Goal: Task Accomplishment & Management: Manage account settings

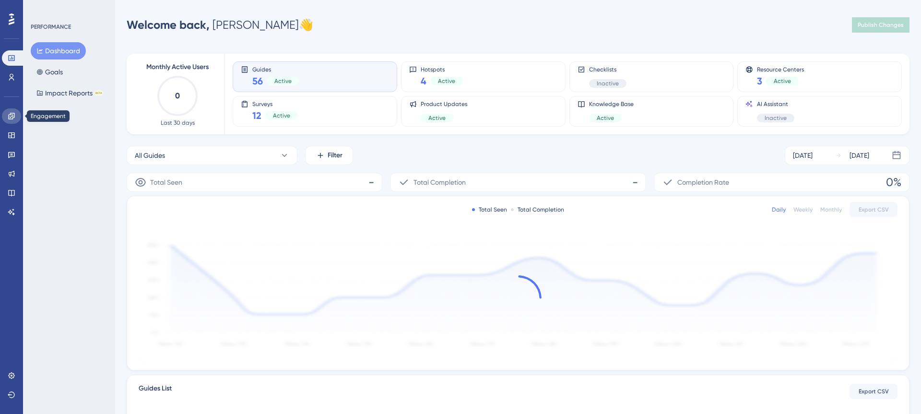
click at [14, 115] on icon at bounding box center [11, 116] width 6 height 6
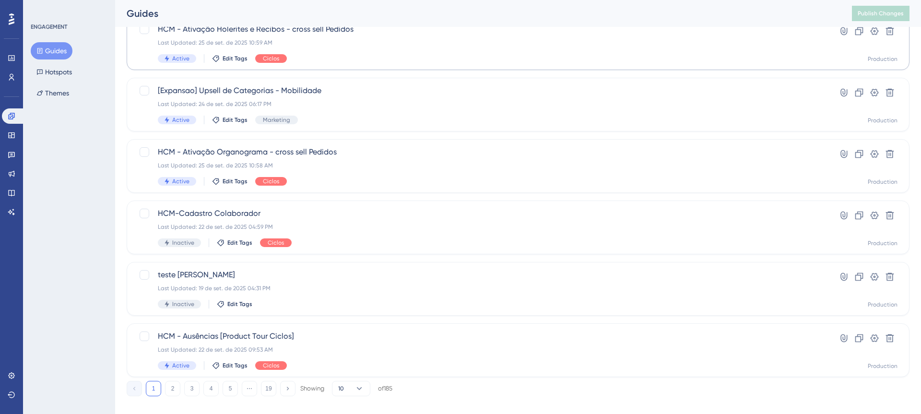
scroll to position [331, 0]
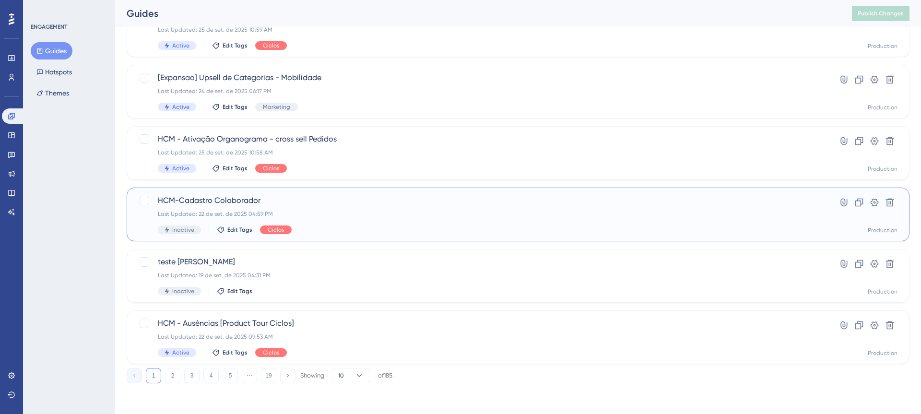
click at [347, 201] on span "HCM-Cadastro Colaborador" at bounding box center [480, 201] width 644 height 12
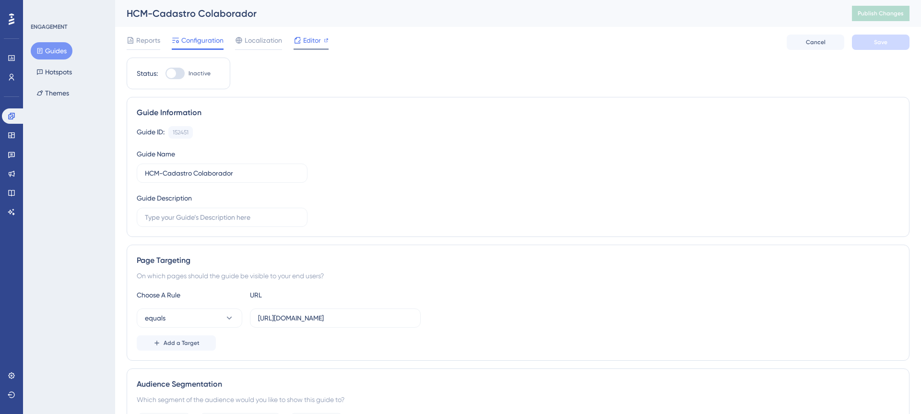
click at [314, 39] on span "Editor" at bounding box center [312, 41] width 18 height 12
click at [192, 173] on input "HCM-Cadastro Colaborador" at bounding box center [222, 172] width 154 height 11
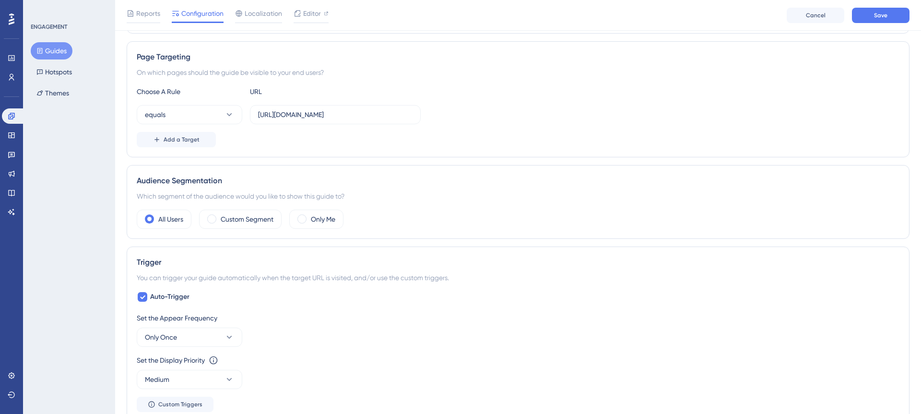
scroll to position [185, 0]
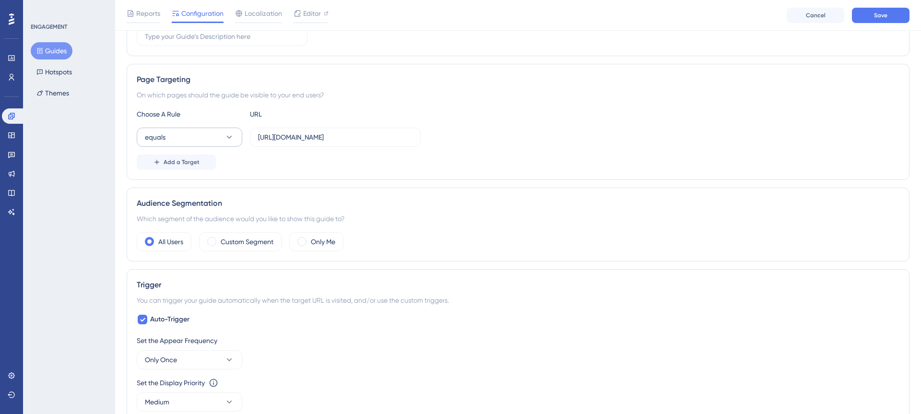
type input "HCM-Cadastrar Colaborador"
click at [232, 140] on icon at bounding box center [230, 137] width 10 height 10
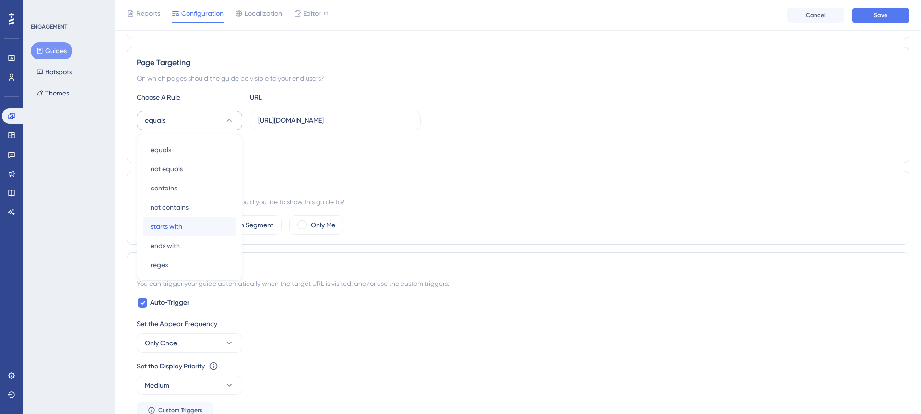
click at [186, 232] on div "starts with starts with" at bounding box center [190, 226] width 78 height 19
click at [231, 119] on icon at bounding box center [229, 120] width 5 height 3
click at [183, 147] on div "equals equals" at bounding box center [190, 149] width 78 height 19
click at [185, 146] on span "Add a Target" at bounding box center [182, 145] width 36 height 8
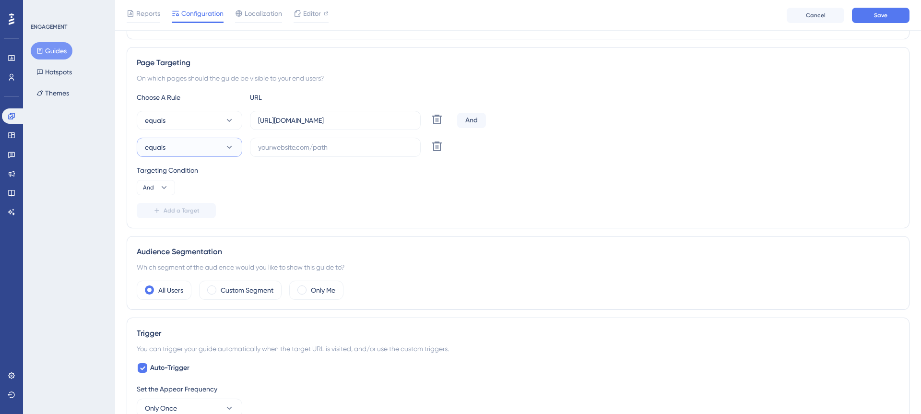
click at [227, 150] on icon at bounding box center [230, 147] width 10 height 10
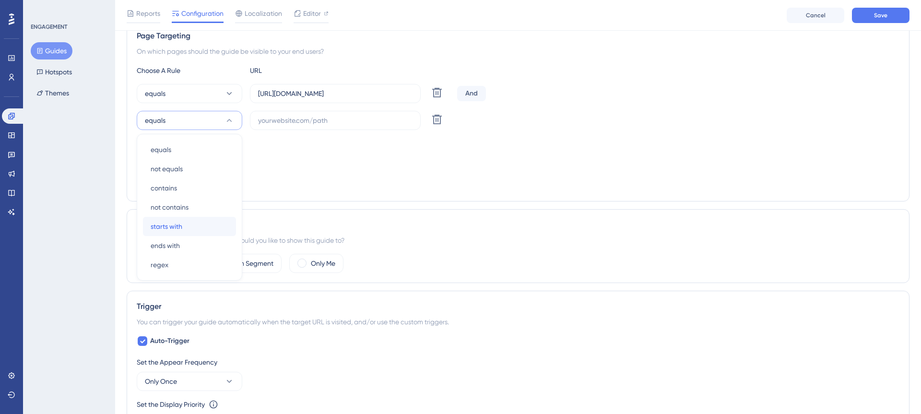
click at [181, 230] on span "starts with" at bounding box center [167, 227] width 32 height 12
click at [356, 124] on input "text" at bounding box center [335, 120] width 154 height 11
click at [166, 161] on icon at bounding box center [164, 161] width 10 height 10
click at [241, 151] on div "Targeting Condition And And And Or Or" at bounding box center [518, 153] width 763 height 31
click at [440, 119] on icon at bounding box center [437, 120] width 10 height 10
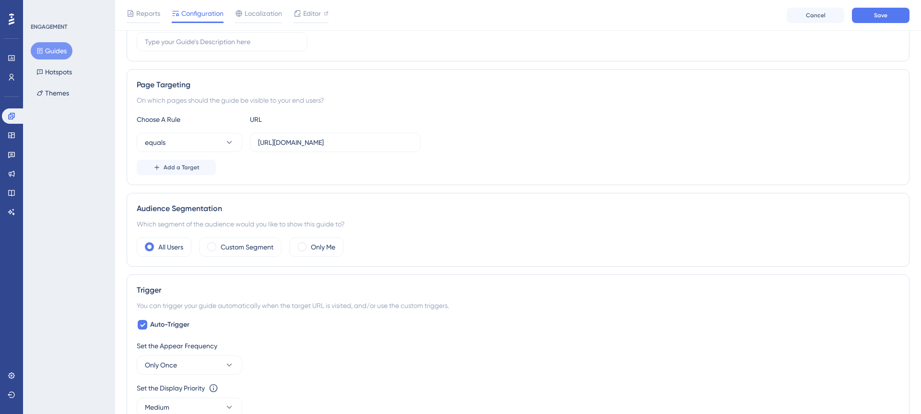
scroll to position [177, 0]
click at [216, 250] on span at bounding box center [211, 249] width 9 height 9
click at [219, 246] on input "radio" at bounding box center [219, 246] width 0 height 0
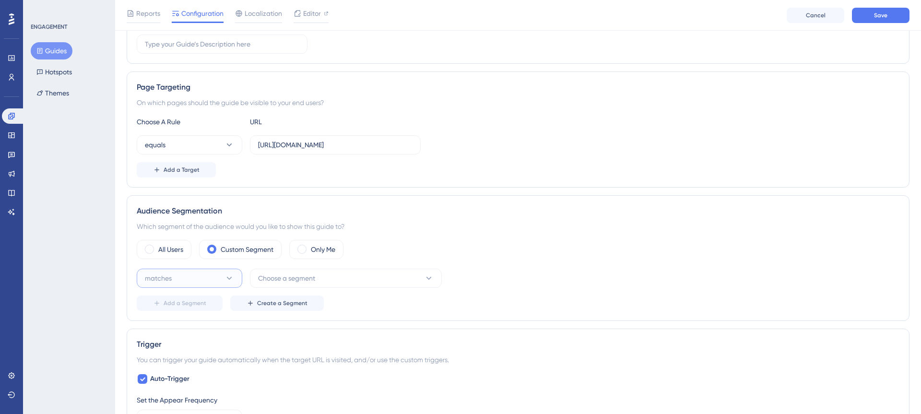
click at [233, 278] on icon at bounding box center [230, 278] width 10 height 10
click at [212, 307] on div "matches matches" at bounding box center [190, 307] width 78 height 19
click at [291, 281] on span "Choose a segment" at bounding box center [286, 278] width 57 height 12
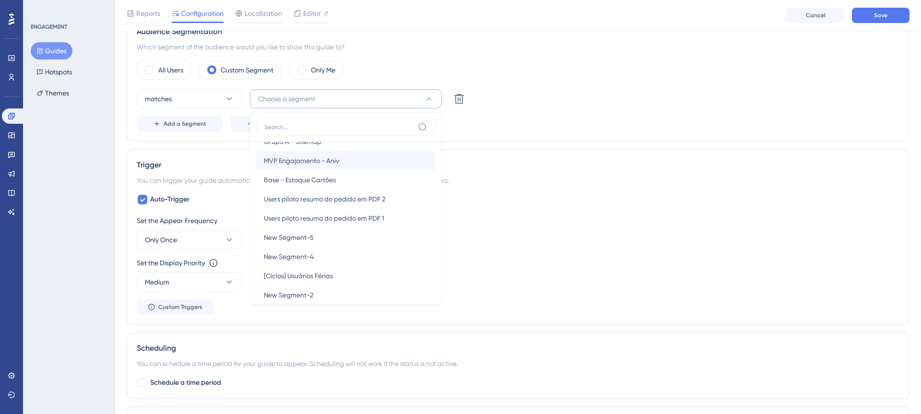
scroll to position [1264, 0]
click at [458, 99] on icon at bounding box center [459, 99] width 10 height 10
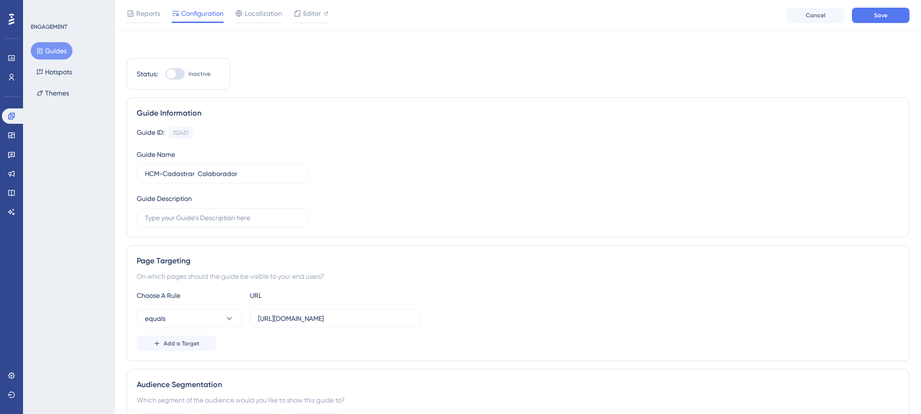
scroll to position [0, 0]
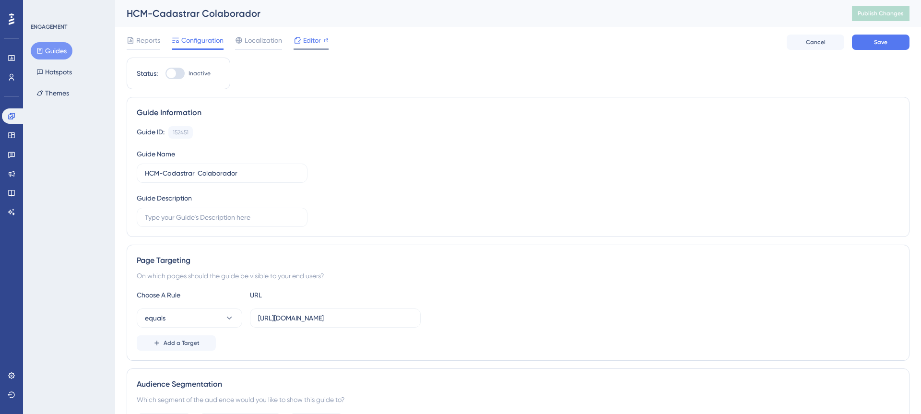
click at [313, 44] on span "Editor" at bounding box center [312, 41] width 18 height 12
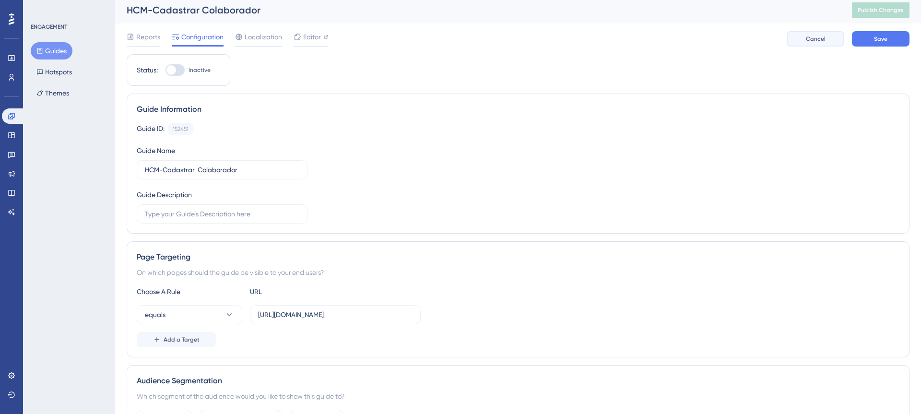
click at [830, 39] on button "Cancel" at bounding box center [816, 38] width 58 height 15
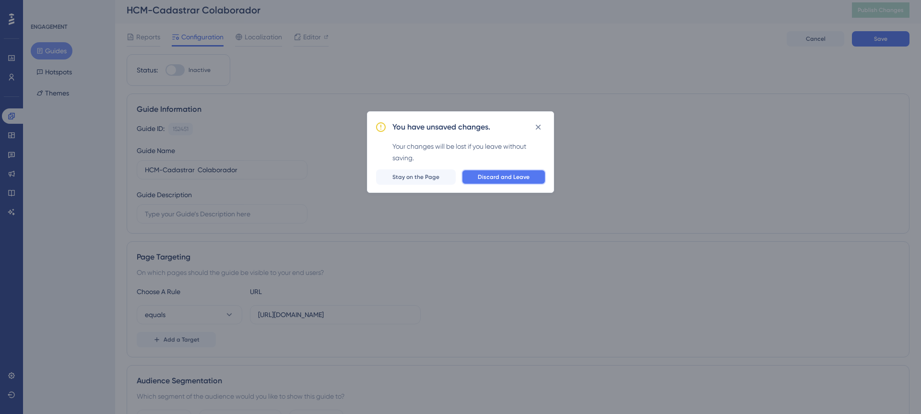
click at [480, 180] on span "Discard and Leave" at bounding box center [504, 177] width 52 height 8
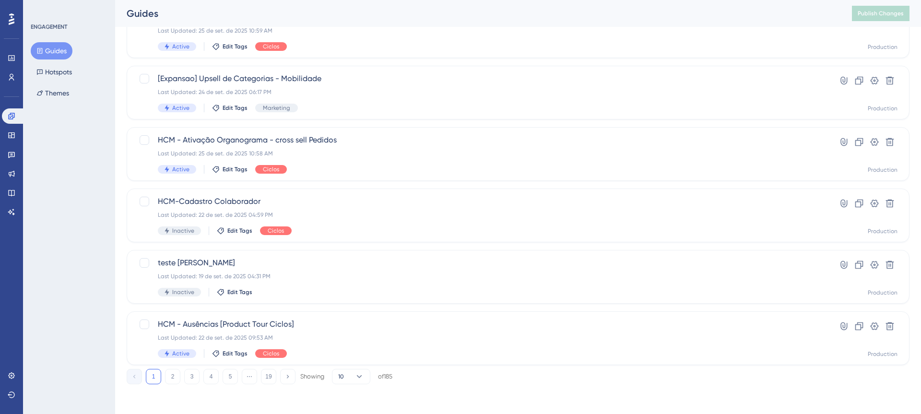
scroll to position [331, 0]
click at [250, 207] on div "HCM-Cadastro Colaborador Last Updated: 22 de set. de 2025 04:59 PM Inactive Edi…" at bounding box center [480, 214] width 644 height 39
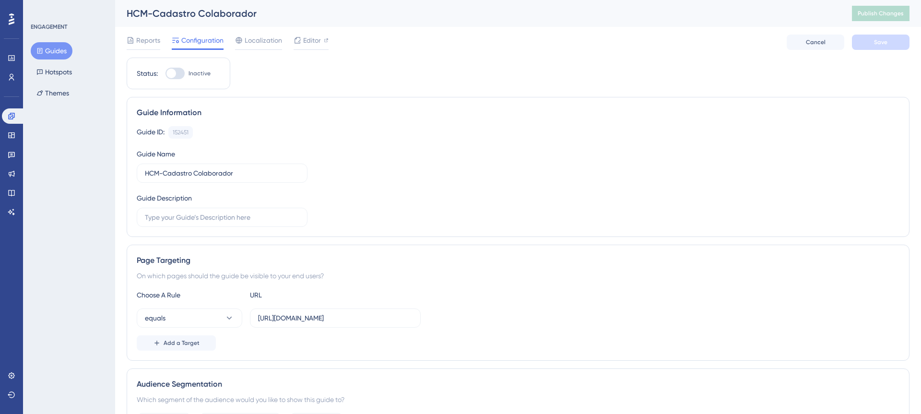
click at [250, 207] on div "Guide Description" at bounding box center [222, 209] width 171 height 35
click at [313, 43] on span "Editor" at bounding box center [312, 41] width 18 height 12
click at [302, 41] on div "Editor" at bounding box center [311, 41] width 35 height 12
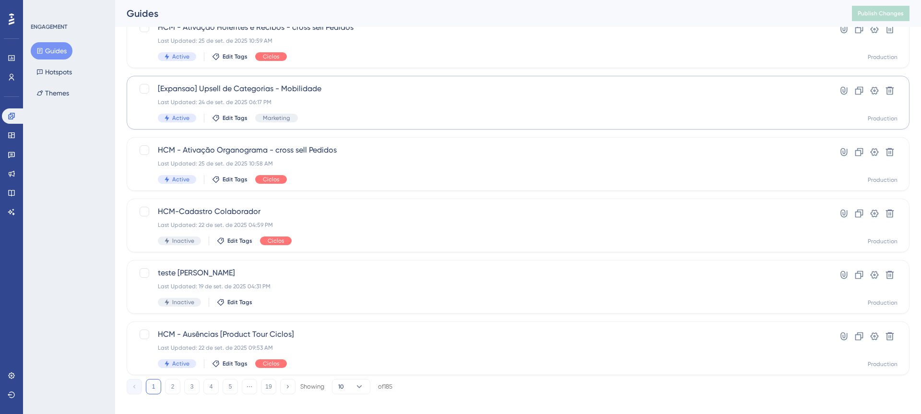
scroll to position [331, 0]
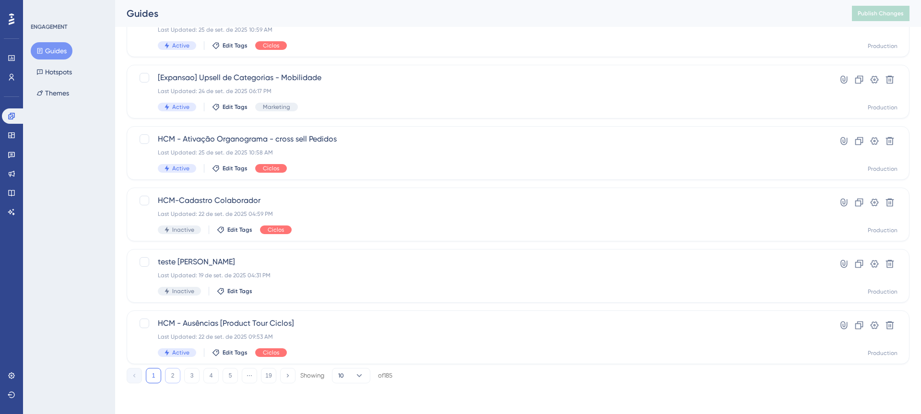
click at [171, 379] on button "2" at bounding box center [172, 375] width 15 height 15
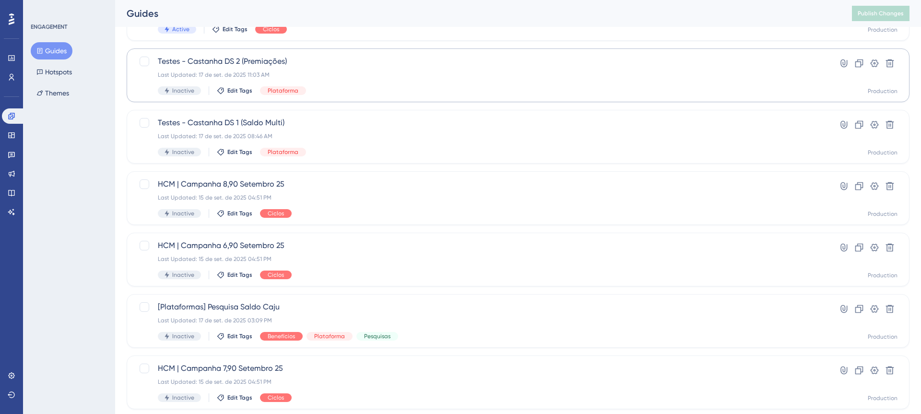
scroll to position [0, 0]
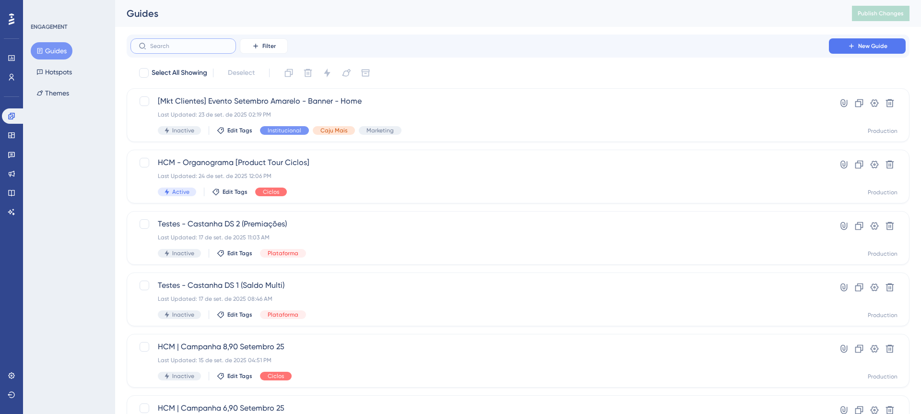
click at [172, 46] on input "text" at bounding box center [189, 46] width 78 height 7
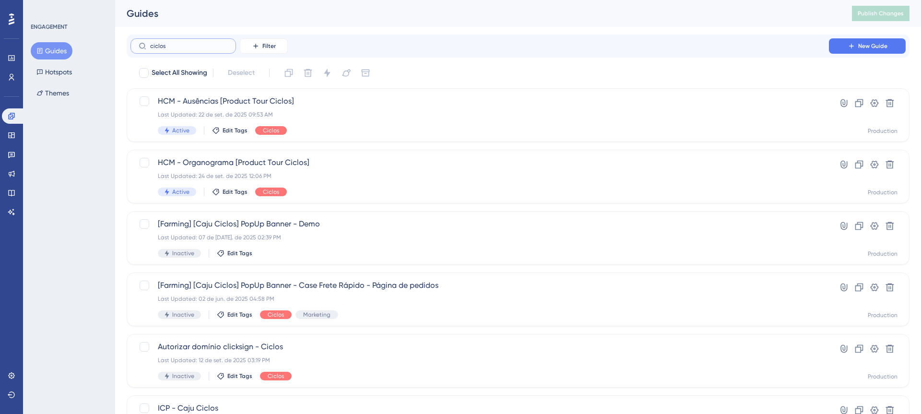
type input "ciclos"
click at [261, 47] on button "Filter" at bounding box center [264, 45] width 48 height 15
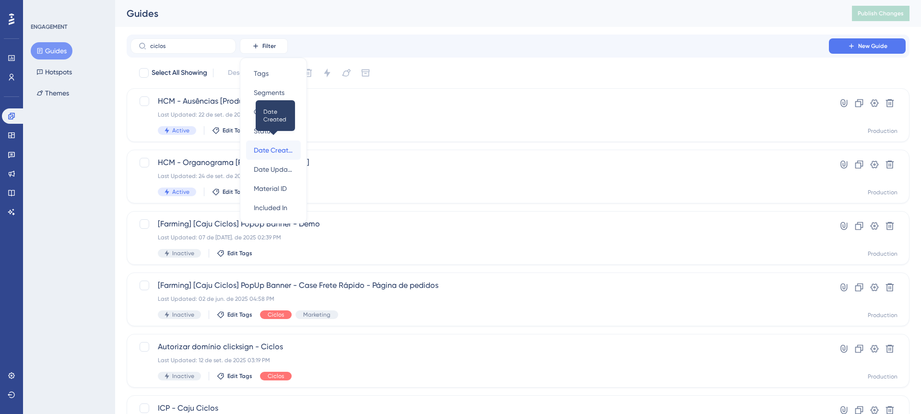
click at [281, 154] on span "Date Created" at bounding box center [273, 150] width 39 height 12
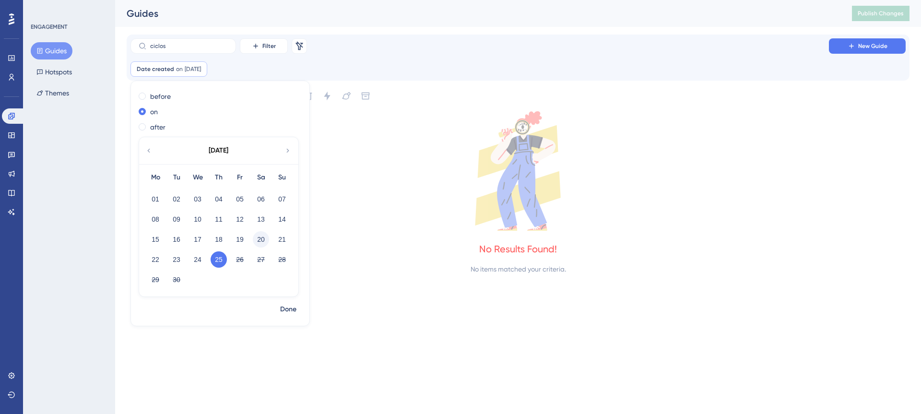
click at [264, 239] on button "20" at bounding box center [261, 239] width 16 height 16
click at [286, 308] on span "Done" at bounding box center [288, 310] width 16 height 12
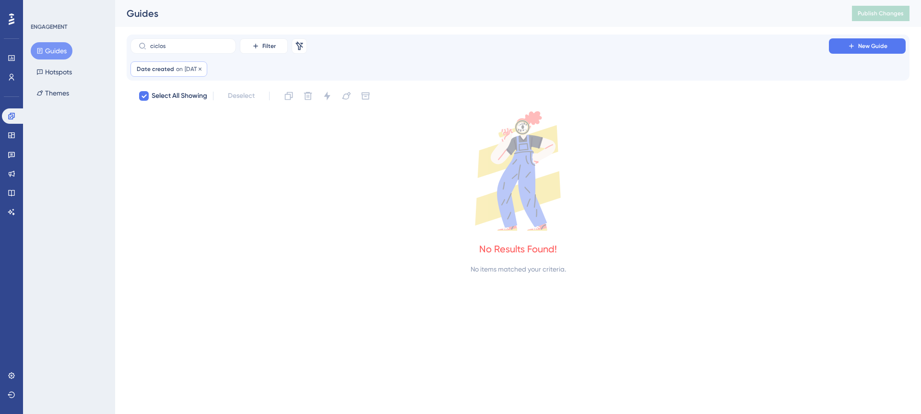
click at [185, 69] on span "20 Sep, 2025" at bounding box center [193, 69] width 16 height 8
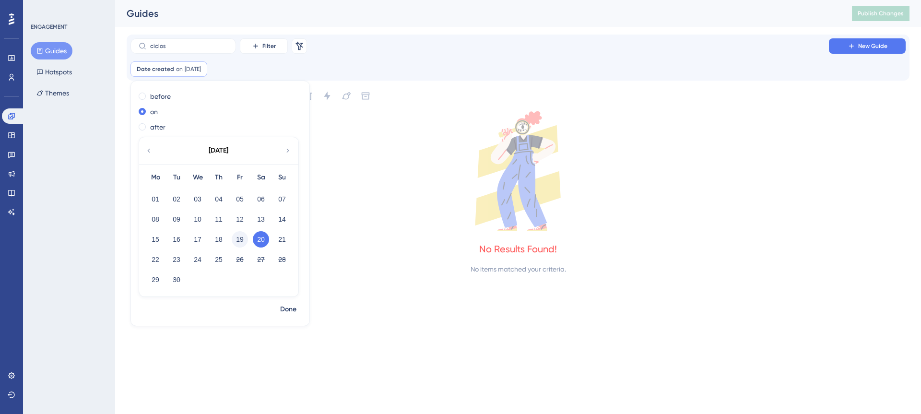
click at [239, 239] on button "19" at bounding box center [240, 239] width 16 height 16
click at [176, 262] on button "23" at bounding box center [176, 259] width 16 height 16
click at [155, 260] on button "22" at bounding box center [155, 259] width 16 height 16
click at [289, 310] on span "Done" at bounding box center [288, 310] width 16 height 12
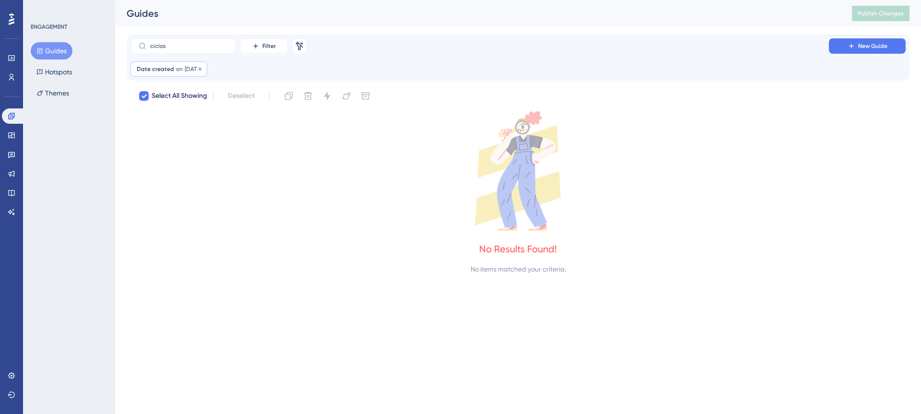
click at [201, 70] on span "22 Sep, 2025" at bounding box center [193, 69] width 16 height 8
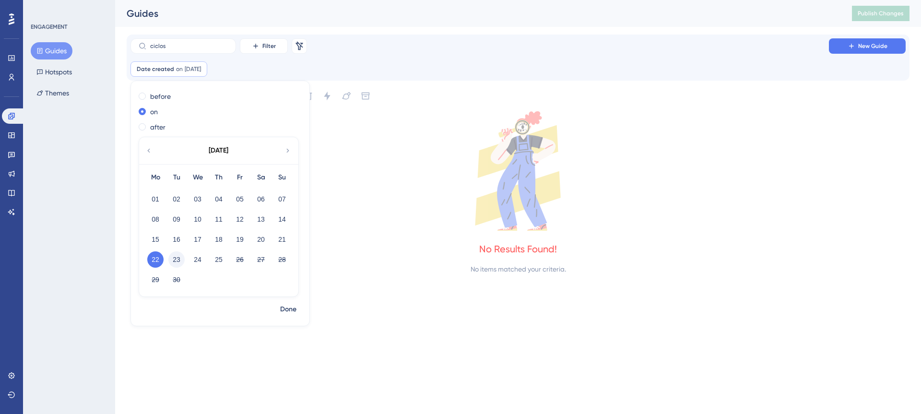
click at [177, 259] on button "23" at bounding box center [176, 259] width 16 height 16
click at [293, 310] on span "Done" at bounding box center [288, 310] width 16 height 12
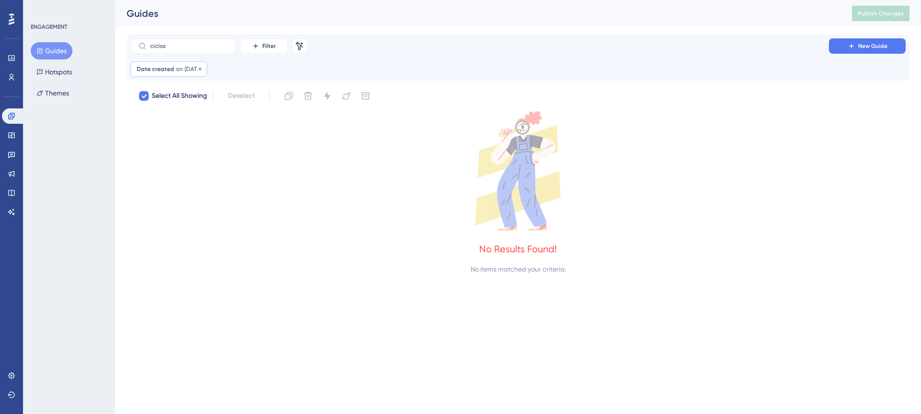
click at [177, 69] on span "on" at bounding box center [179, 69] width 7 height 8
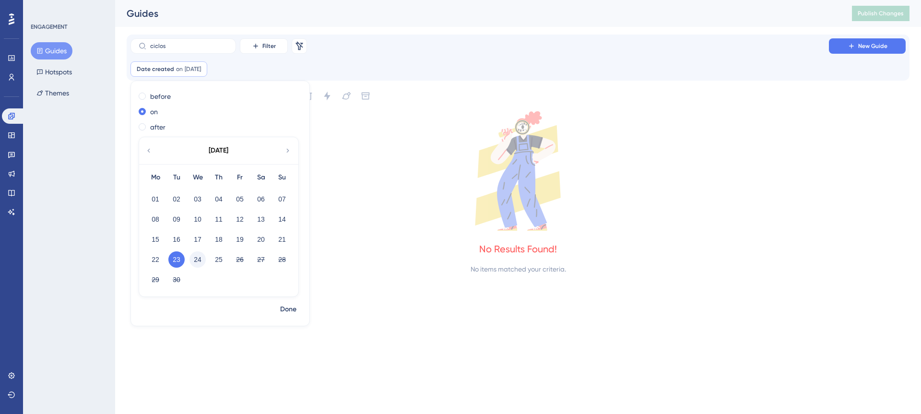
click at [198, 259] on button "24" at bounding box center [197, 259] width 16 height 16
click at [278, 310] on button "Done" at bounding box center [288, 309] width 27 height 17
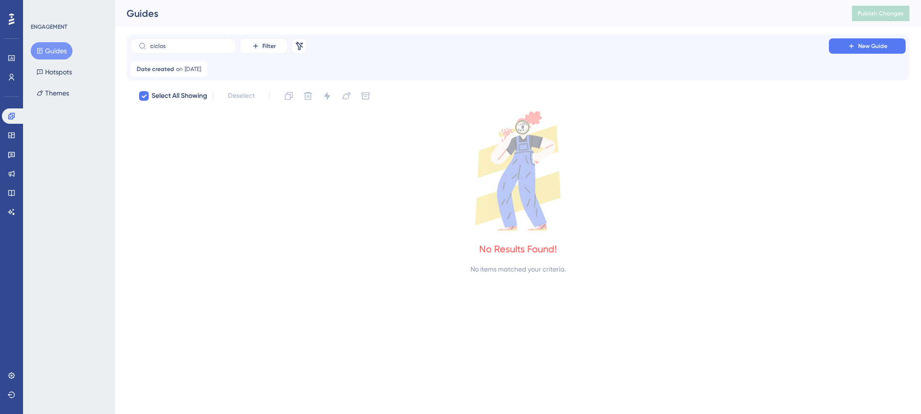
click at [325, 281] on div "Performance Users Engagement Widgets Feedback Product Updates Knowledge Base AI…" at bounding box center [518, 145] width 806 height 290
click at [164, 68] on span "Date created" at bounding box center [155, 69] width 37 height 8
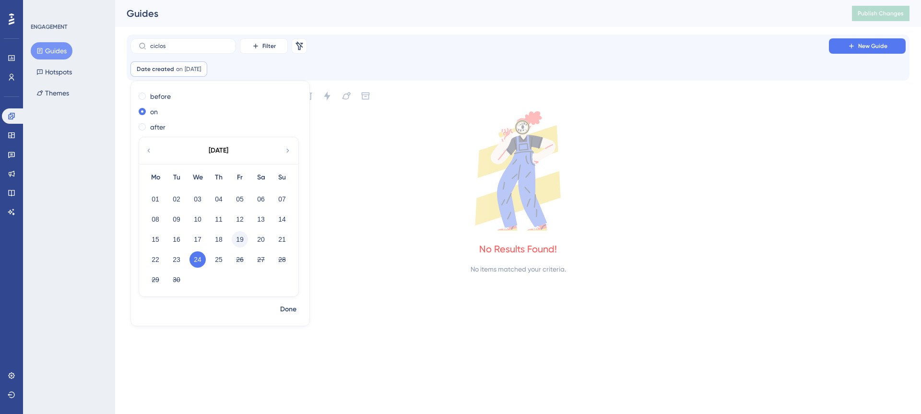
click at [240, 241] on button "19" at bounding box center [240, 239] width 16 height 16
click at [296, 315] on button "Done" at bounding box center [288, 309] width 27 height 17
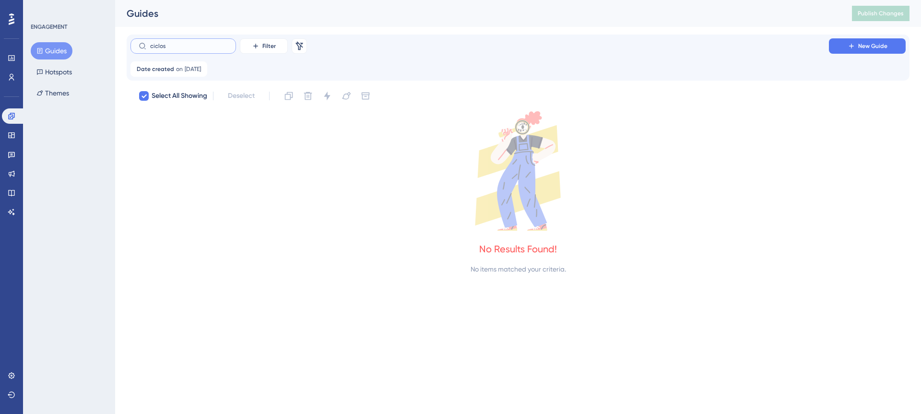
click at [194, 46] on input "ciclos" at bounding box center [189, 46] width 78 height 7
click at [178, 70] on span "on" at bounding box center [179, 69] width 7 height 8
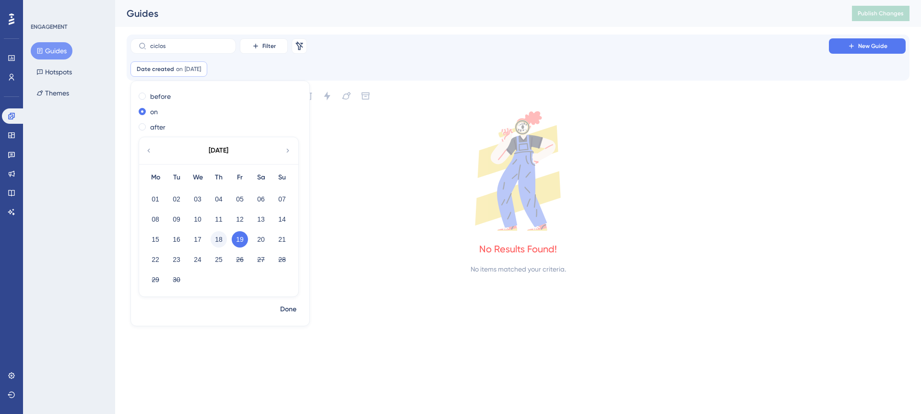
click at [215, 240] on button "18" at bounding box center [219, 239] width 16 height 16
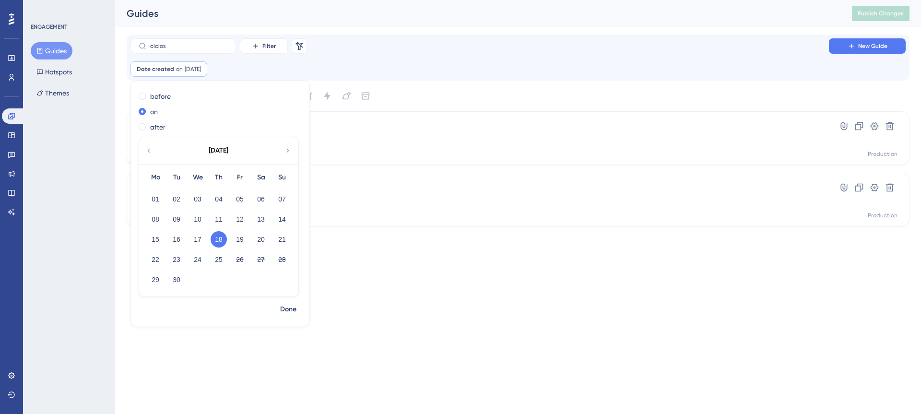
click at [357, 0] on html "Performance Users Engagement Widgets Feedback Product Updates Knowledge Base AI…" at bounding box center [460, 0] width 921 height 0
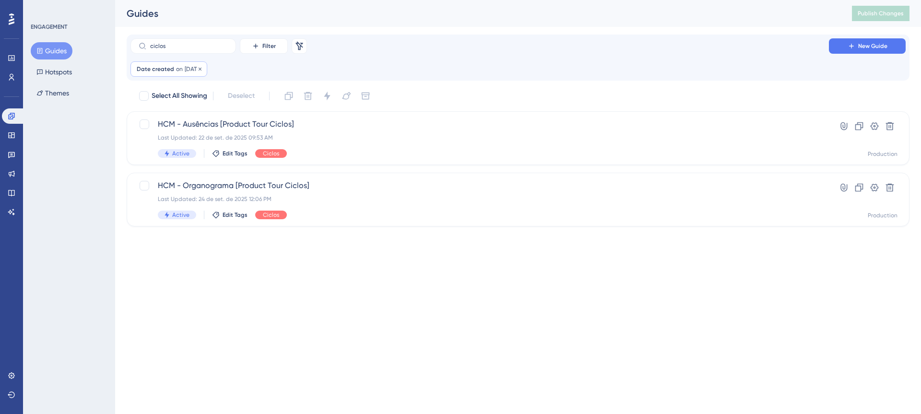
click at [196, 70] on span "18 Sep, 2025" at bounding box center [193, 69] width 16 height 8
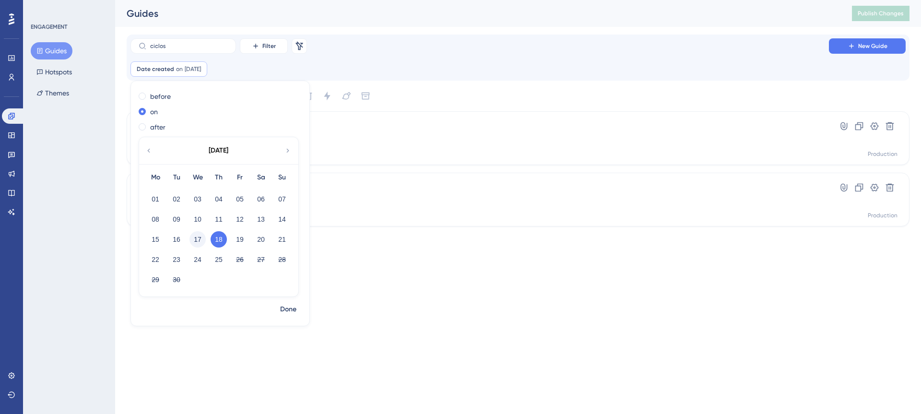
click at [197, 239] on button "17" at bounding box center [197, 239] width 16 height 16
checkbox input "true"
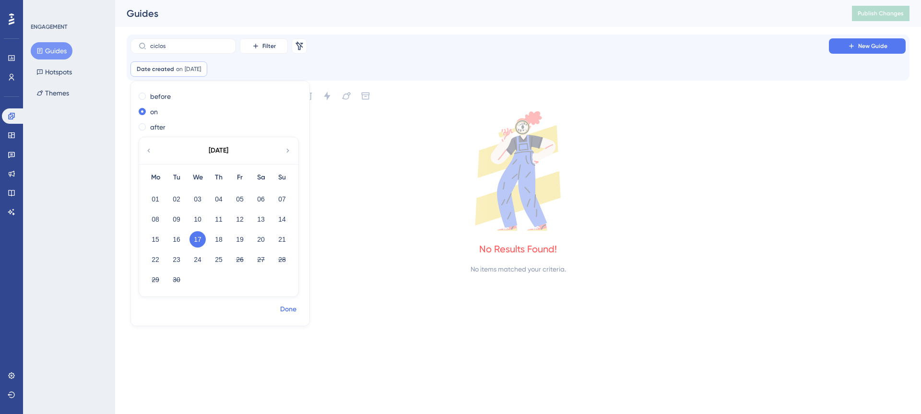
click at [289, 312] on span "Done" at bounding box center [288, 310] width 16 height 12
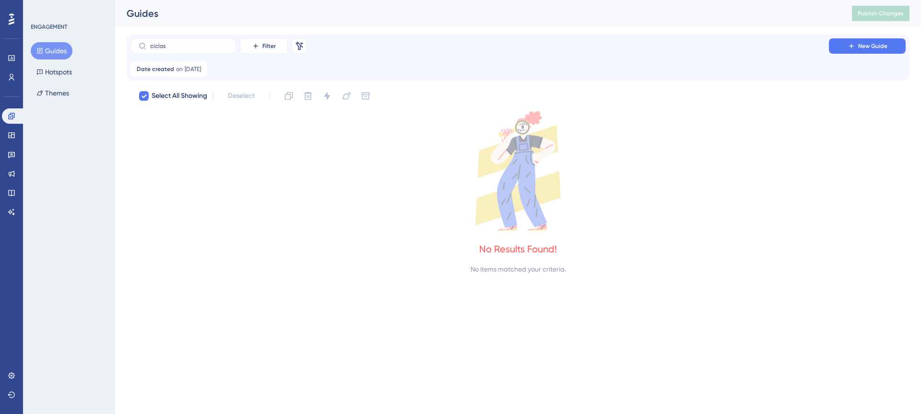
click at [305, 294] on div "Performance Users Engagement Widgets Feedback Product Updates Knowledge Base AI…" at bounding box center [460, 153] width 921 height 306
click at [199, 71] on span "17 Sep, 2025" at bounding box center [193, 69] width 16 height 8
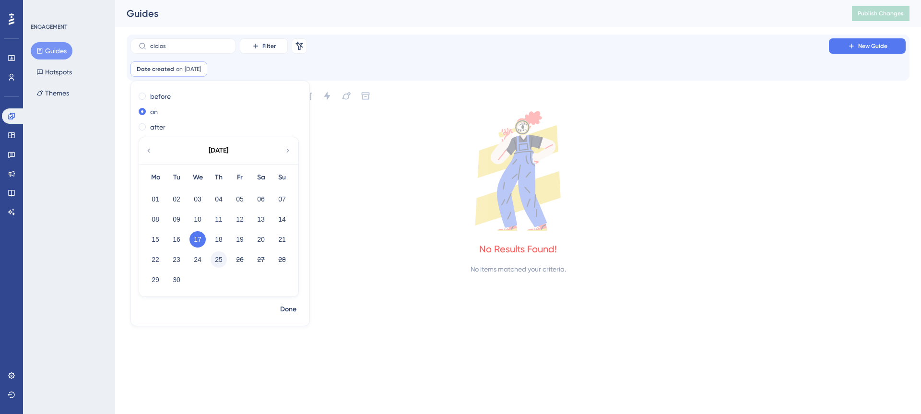
click at [217, 261] on button "25" at bounding box center [219, 259] width 16 height 16
click at [283, 309] on span "Done" at bounding box center [288, 310] width 16 height 12
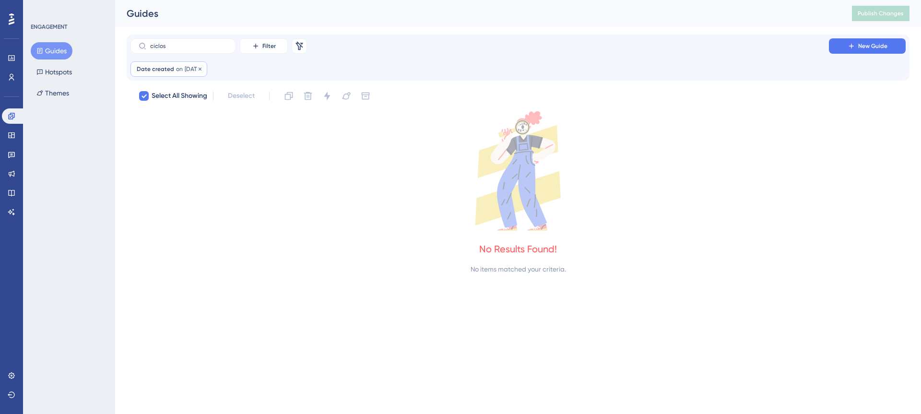
click at [167, 71] on span "Date created" at bounding box center [155, 69] width 37 height 8
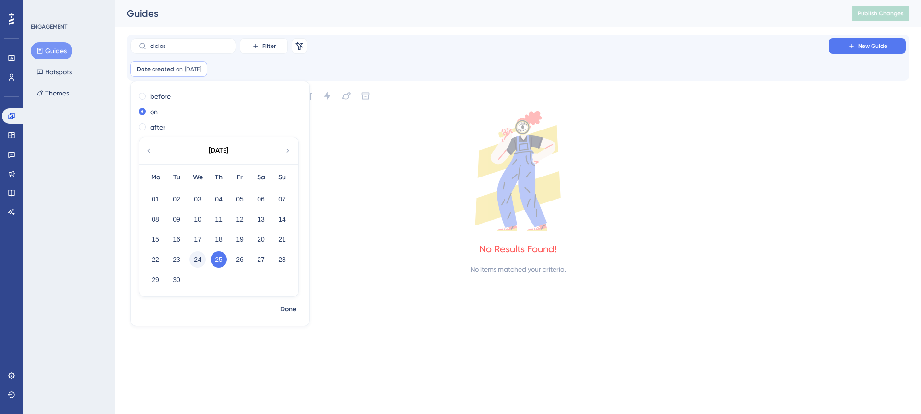
click at [198, 260] on button "24" at bounding box center [197, 259] width 16 height 16
click at [286, 308] on span "Done" at bounding box center [288, 310] width 16 height 12
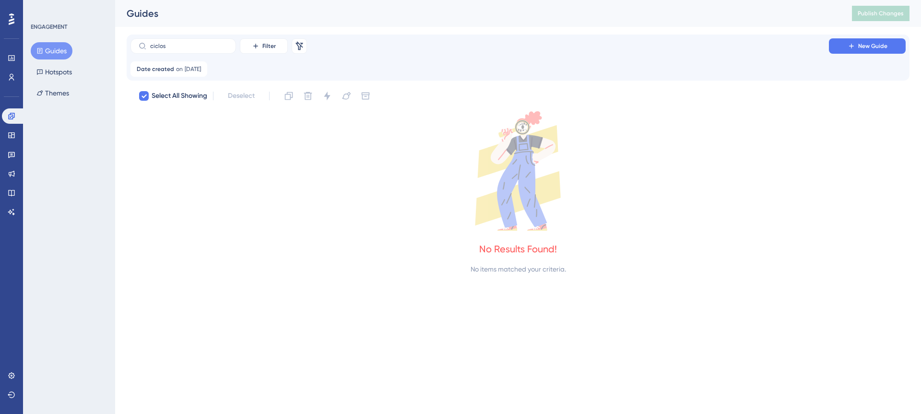
click at [366, 284] on div "Performance Users Engagement Widgets Feedback Product Updates Knowledge Base AI…" at bounding box center [518, 145] width 806 height 290
click at [281, 64] on div "Date created on 24 Sep, 2025 24 Sep, 2025 Remove" at bounding box center [517, 68] width 775 height 15
click at [46, 50] on button "Guides" at bounding box center [52, 50] width 42 height 17
click at [17, 62] on link at bounding box center [11, 57] width 19 height 15
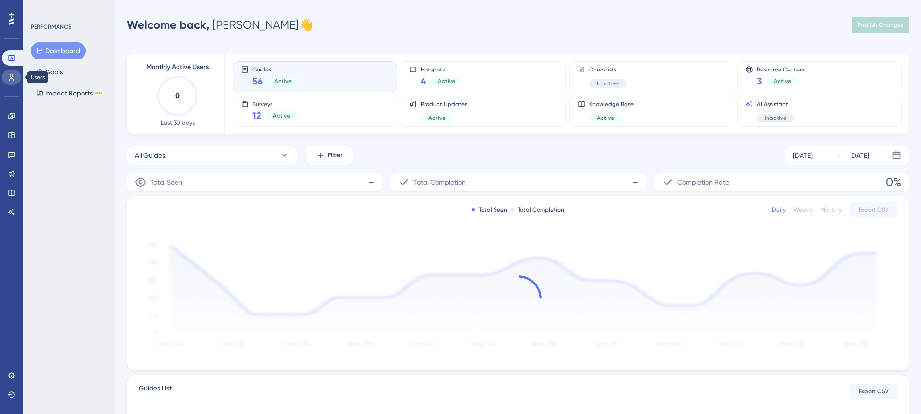
click at [12, 77] on icon at bounding box center [11, 77] width 5 height 7
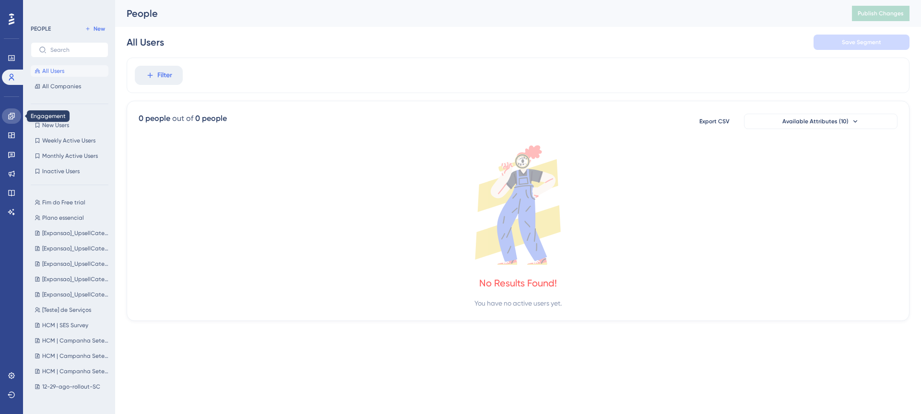
click at [12, 115] on icon at bounding box center [12, 116] width 8 height 8
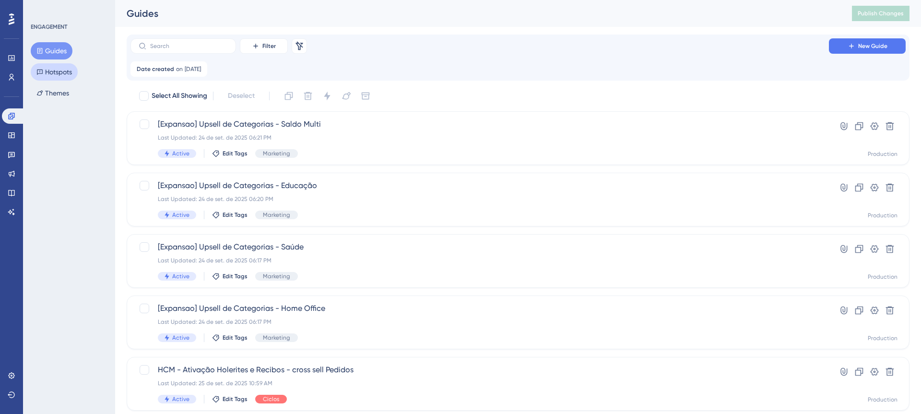
click at [68, 70] on button "Hotspots" at bounding box center [54, 71] width 47 height 17
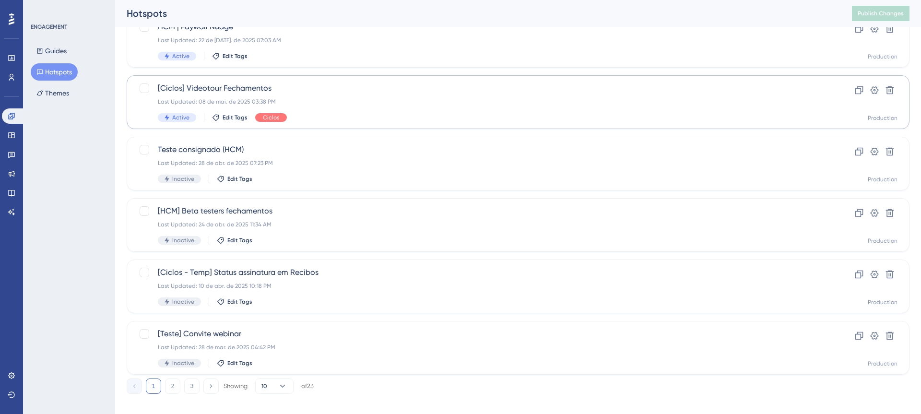
scroll to position [331, 0]
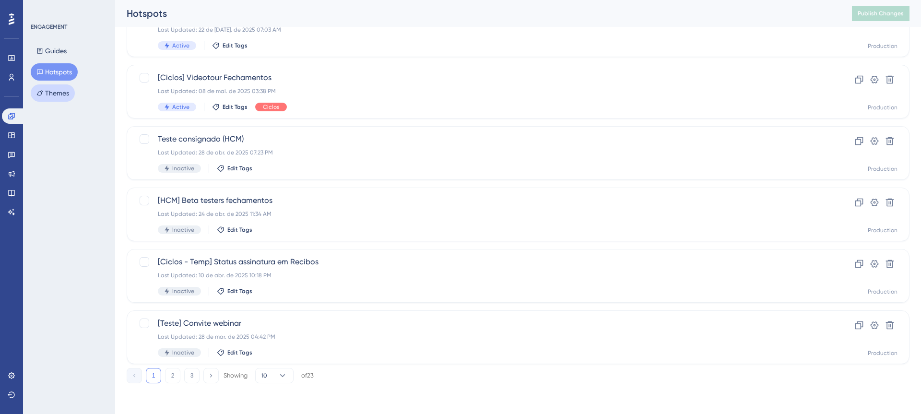
click at [57, 91] on button "Themes" at bounding box center [53, 92] width 44 height 17
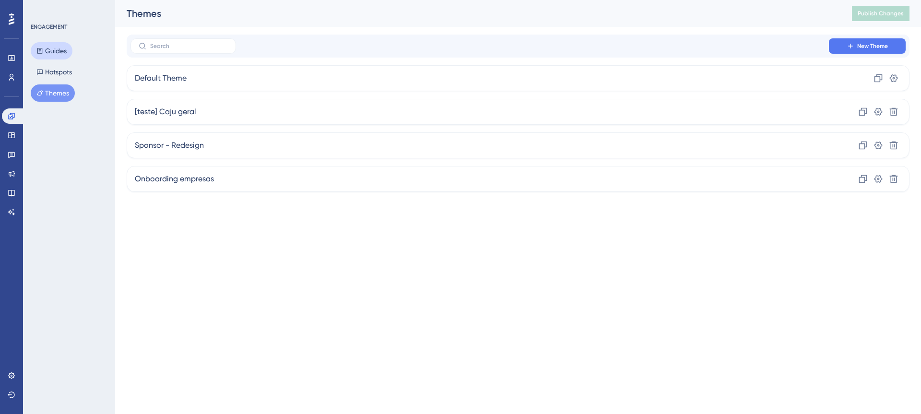
click at [51, 51] on button "Guides" at bounding box center [52, 50] width 42 height 17
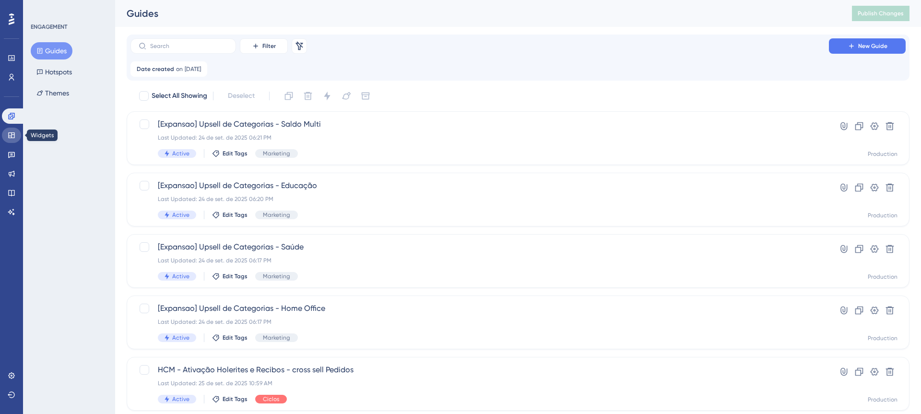
click at [12, 136] on icon at bounding box center [11, 135] width 6 height 6
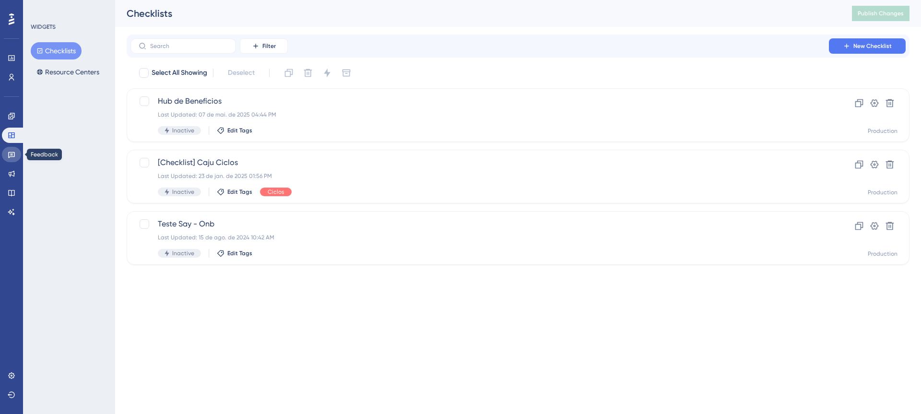
click at [13, 154] on icon at bounding box center [12, 155] width 8 height 8
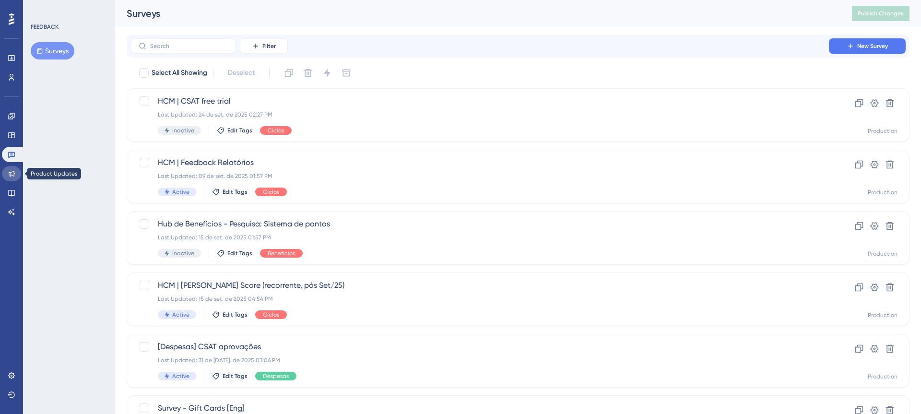
click at [15, 177] on icon at bounding box center [12, 174] width 8 height 8
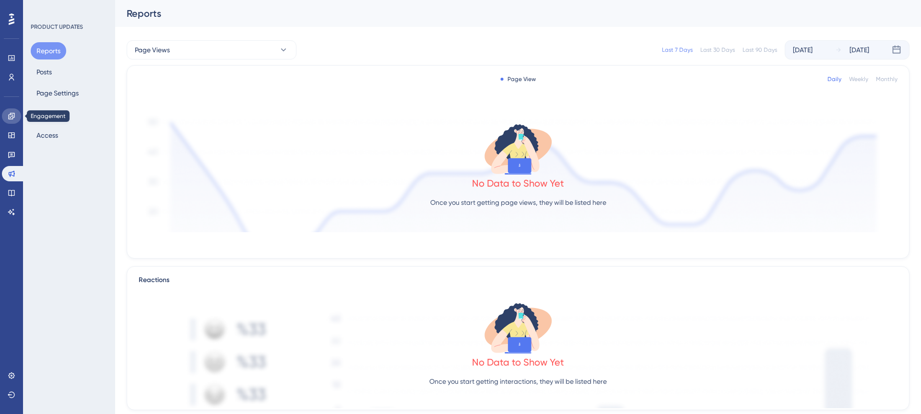
click at [13, 119] on icon at bounding box center [12, 116] width 8 height 8
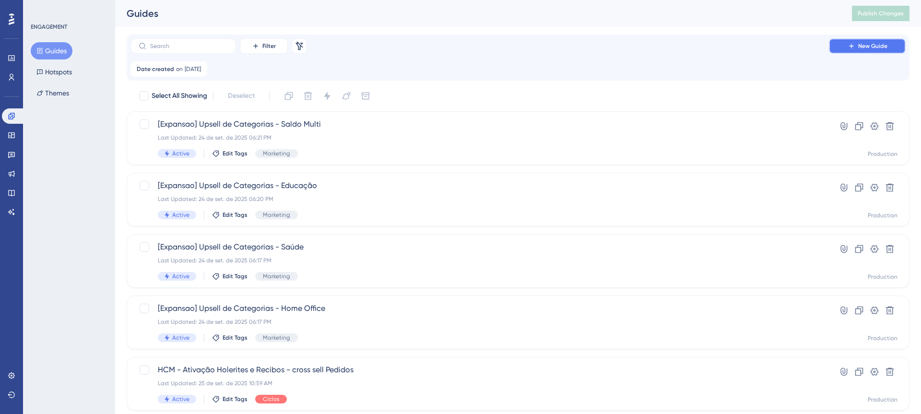
click at [876, 46] on span "New Guide" at bounding box center [872, 46] width 29 height 8
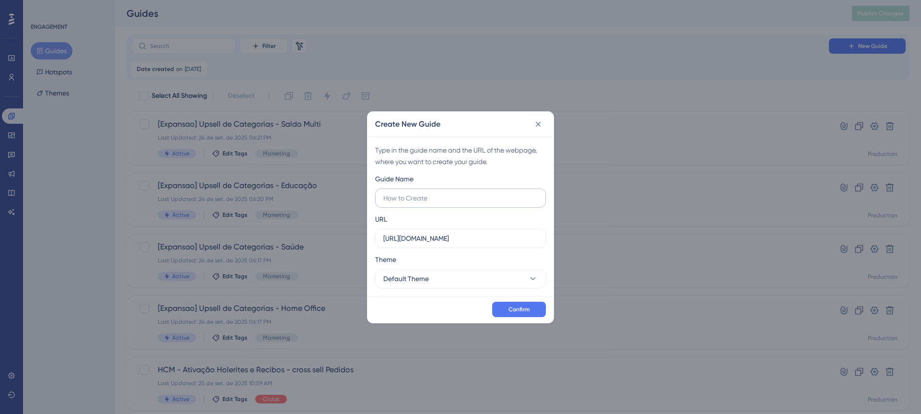
click at [442, 199] on input "text" at bounding box center [460, 198] width 154 height 11
click at [533, 279] on icon at bounding box center [533, 278] width 5 height 3
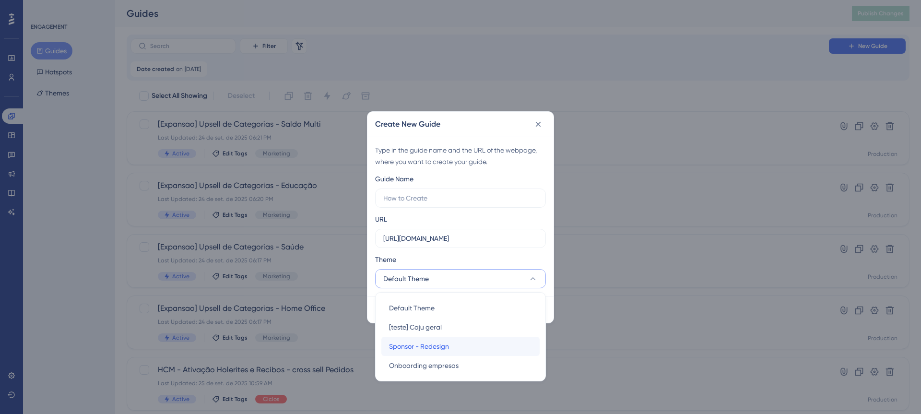
click at [454, 344] on div "Sponsor - Redesign Sponsor - Redesign" at bounding box center [460, 346] width 143 height 19
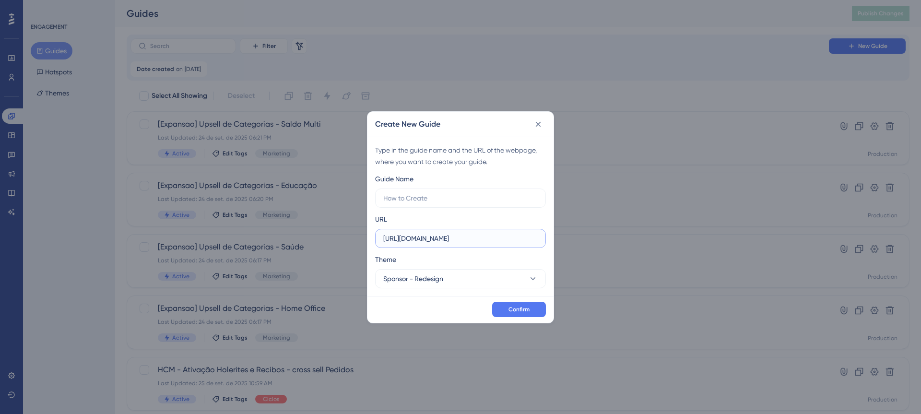
click at [424, 241] on input "https://empresa.caju.com.br" at bounding box center [460, 238] width 154 height 11
drag, startPoint x: 492, startPoint y: 239, endPoint x: 354, endPoint y: 235, distance: 138.2
click at [354, 235] on div "Create New Guide Type in the guide name and the URL of the webpage, where you w…" at bounding box center [460, 207] width 921 height 414
click at [401, 197] on input "text" at bounding box center [460, 198] width 154 height 11
click at [420, 198] on input "HCM - Cadstro Colaborador" at bounding box center [460, 198] width 154 height 11
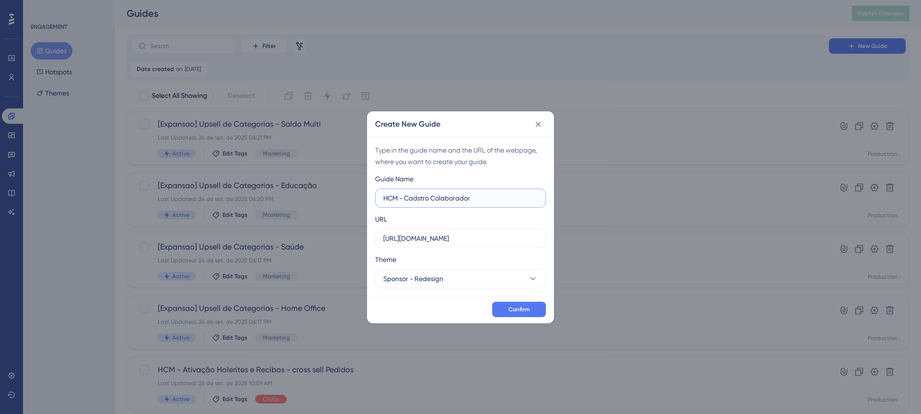
click at [418, 199] on input "HCM - Cadstro Colaborador" at bounding box center [460, 198] width 154 height 11
click at [435, 198] on input "HCM - Cadastro Colaborador" at bounding box center [460, 198] width 154 height 11
drag, startPoint x: 432, startPoint y: 198, endPoint x: 444, endPoint y: 198, distance: 12.5
click at [444, 198] on input "HCM - Cadastro do Colaborador" at bounding box center [460, 198] width 154 height 11
type input "HCM - Cadastrar Colaborador"
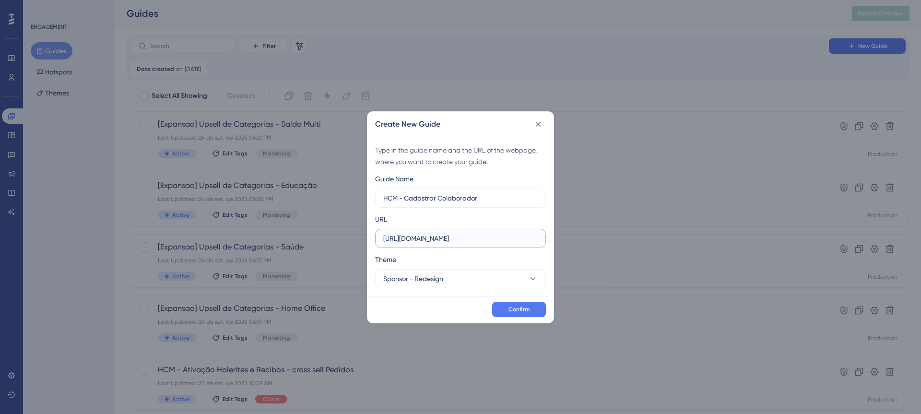
click at [488, 238] on input "https://empresa.caju.com.br" at bounding box center [460, 238] width 154 height 11
drag, startPoint x: 497, startPoint y: 239, endPoint x: 350, endPoint y: 236, distance: 147.3
click at [350, 236] on div "Create New Guide Type in the guide name and the URL of the webpage, where you w…" at bounding box center [460, 207] width 921 height 414
paste input "/onboarding/#/directory/active"
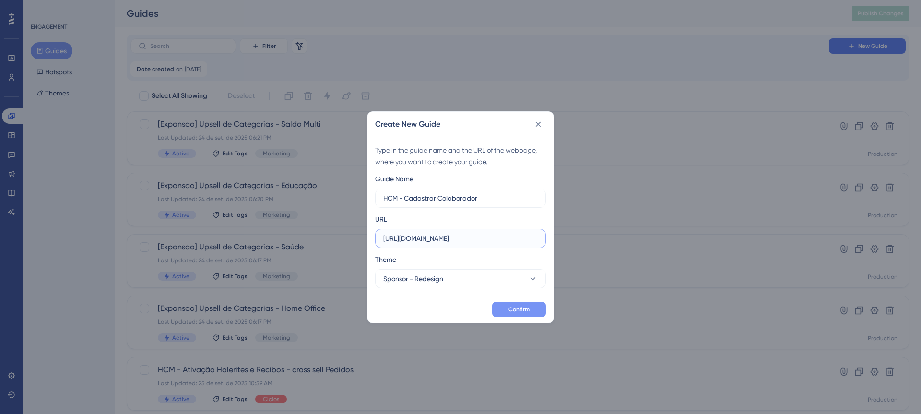
type input "https://empresa.caju.com.br/onboarding/#/directory/active"
click at [521, 312] on span "Confirm" at bounding box center [519, 310] width 21 height 8
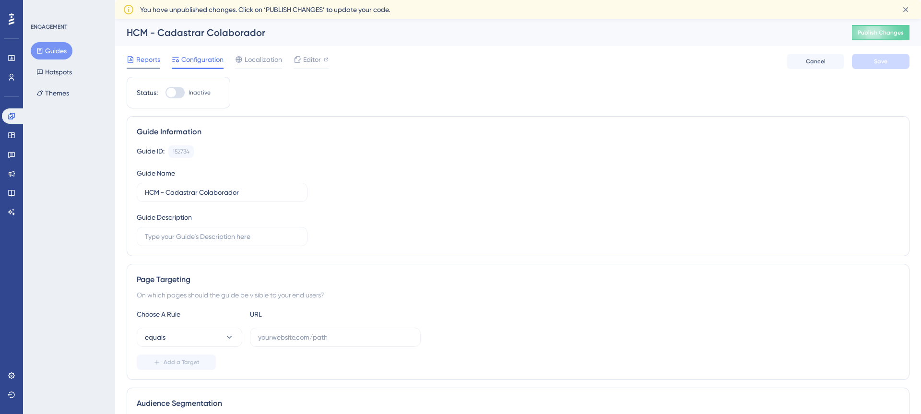
click at [151, 59] on span "Reports" at bounding box center [148, 60] width 24 height 12
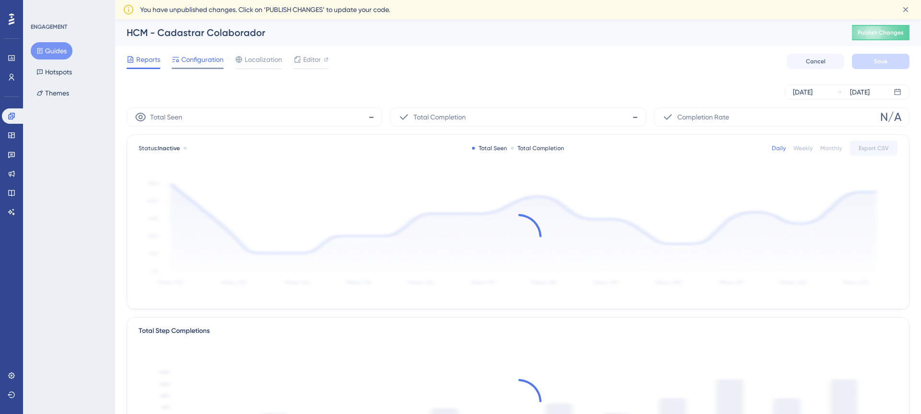
click at [205, 63] on span "Configuration" at bounding box center [202, 60] width 42 height 12
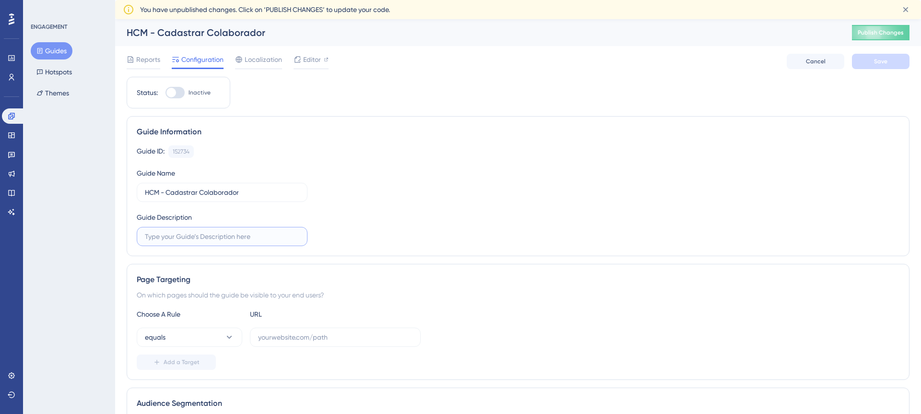
scroll to position [2, 0]
click at [193, 237] on input "text" at bounding box center [222, 234] width 154 height 11
click at [161, 237] on input "text" at bounding box center [222, 236] width 154 height 11
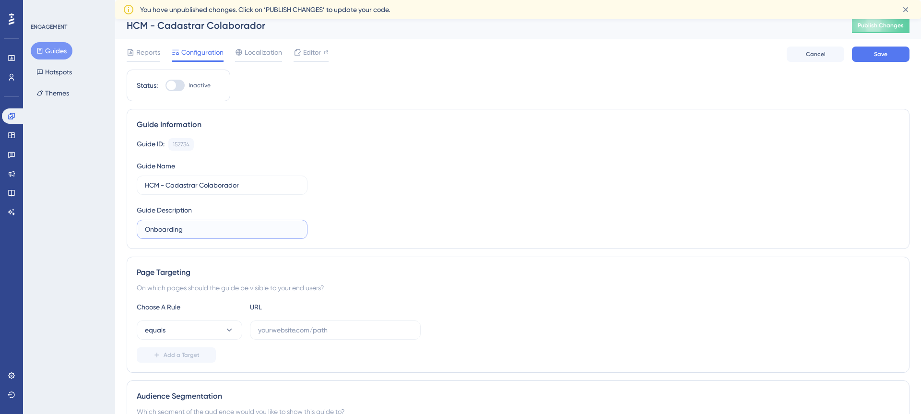
scroll to position [7, 0]
type input "Onboarding de como cadastar um colaborador"
click at [371, 224] on div "Guide ID: 152734 Copy Guide Name HCM - Cadastrar Colaborador Guide Description …" at bounding box center [518, 189] width 763 height 101
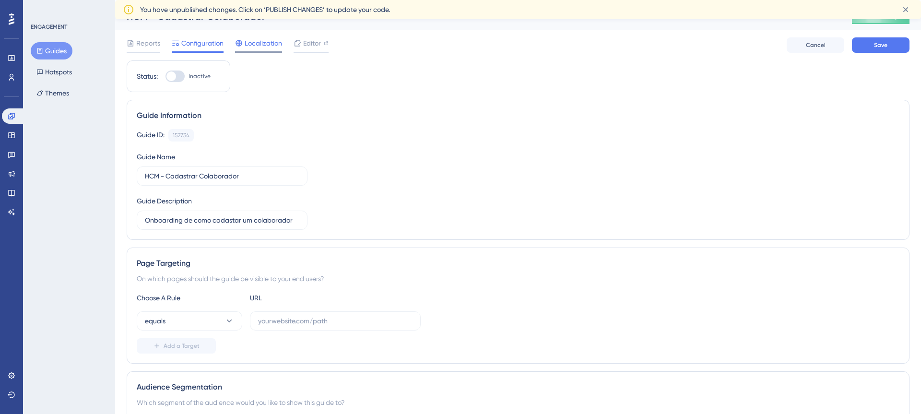
scroll to position [18, 0]
click at [260, 47] on div "Localization" at bounding box center [258, 43] width 47 height 15
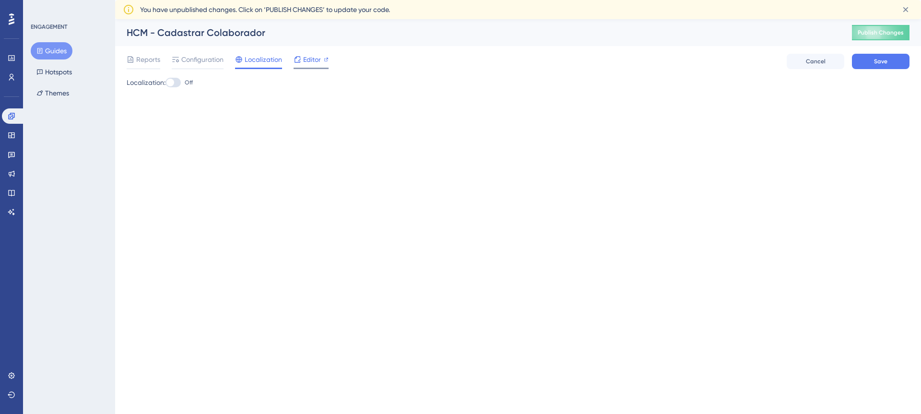
click at [308, 61] on span "Editor" at bounding box center [312, 60] width 18 height 12
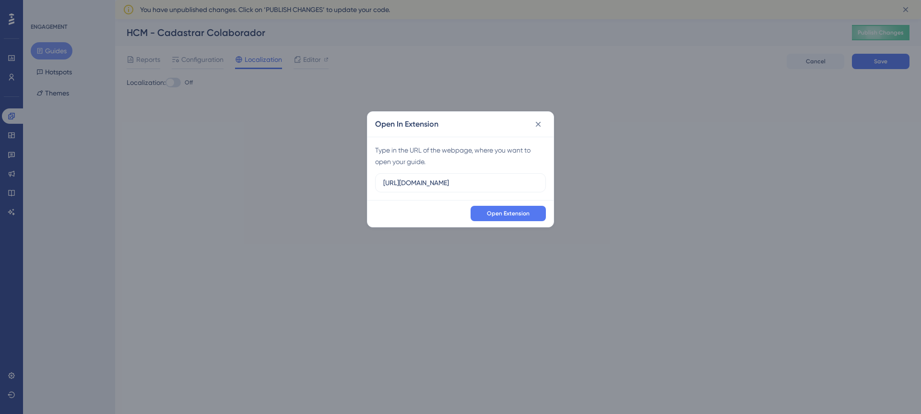
drag, startPoint x: 498, startPoint y: 181, endPoint x: 375, endPoint y: 178, distance: 123.4
click at [375, 178] on div "Type in the URL of the webpage, where you want to open your guide. https://empr…" at bounding box center [460, 168] width 186 height 63
type input "https://empresa.caju.com.br/onboarding/#/directory/active"
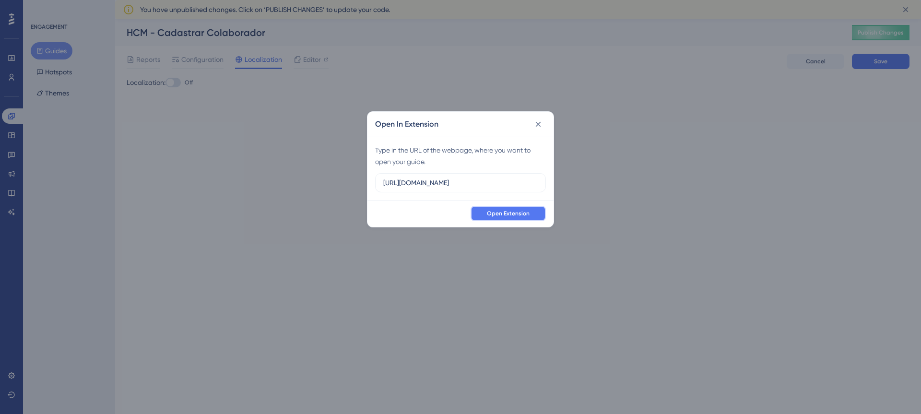
click at [514, 215] on span "Open Extension" at bounding box center [508, 214] width 43 height 8
click at [541, 125] on icon at bounding box center [538, 124] width 10 height 10
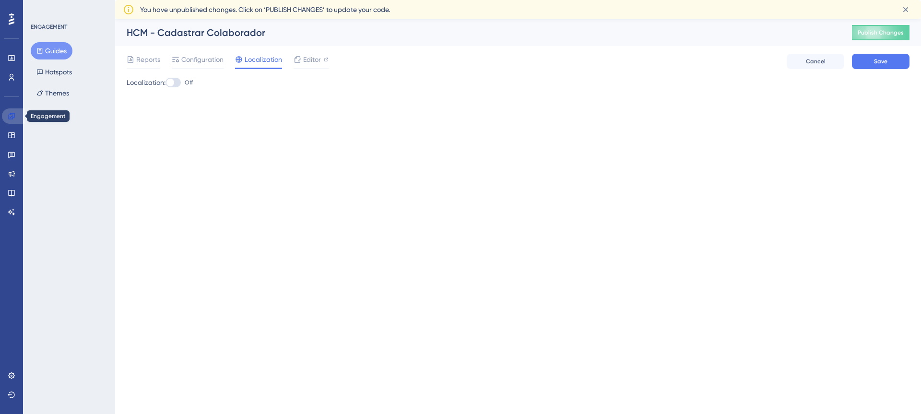
click at [12, 117] on icon at bounding box center [12, 116] width 8 height 8
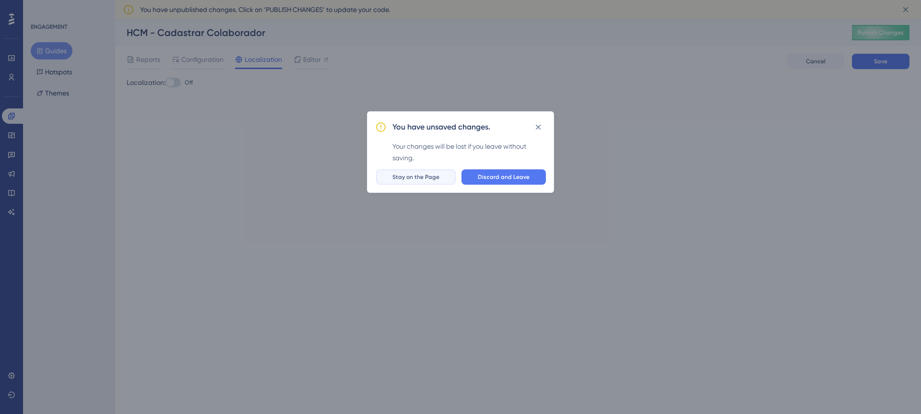
click at [435, 178] on span "Stay on the Page" at bounding box center [415, 177] width 47 height 8
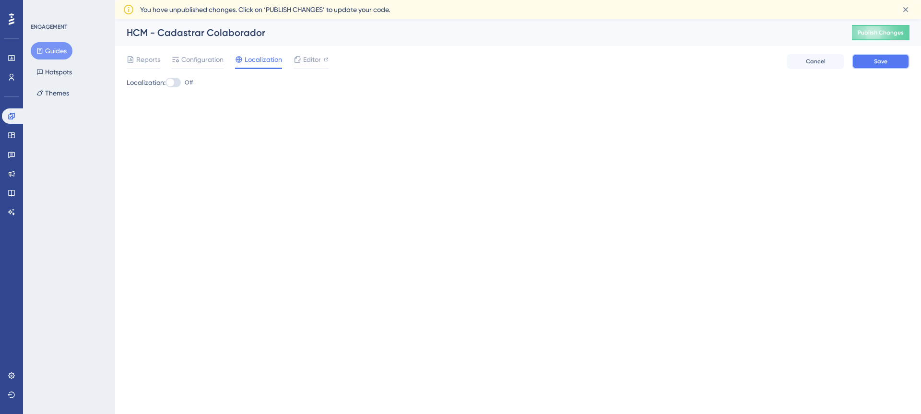
click at [892, 63] on button "Save" at bounding box center [881, 61] width 58 height 15
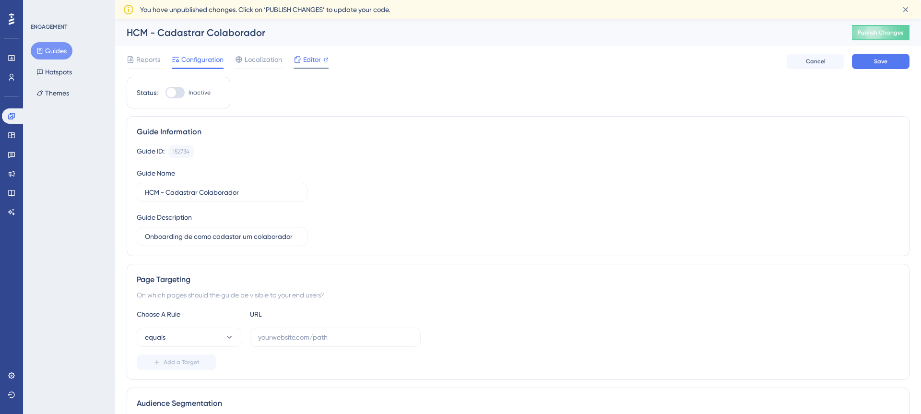
click at [312, 59] on span "Editor" at bounding box center [312, 60] width 18 height 12
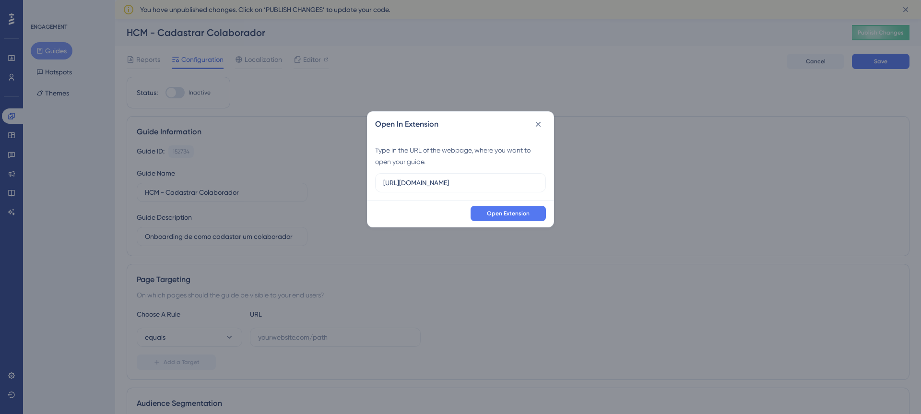
drag, startPoint x: 492, startPoint y: 184, endPoint x: 370, endPoint y: 178, distance: 122.0
click at [370, 178] on div "Type in the URL of the webpage, where you want to open your guide. https://empr…" at bounding box center [460, 168] width 186 height 63
drag, startPoint x: 434, startPoint y: 80, endPoint x: 439, endPoint y: 87, distance: 9.3
click at [434, 80] on div "Open In Extension Type in the URL of the webpage, where you want to open your g…" at bounding box center [460, 207] width 921 height 414
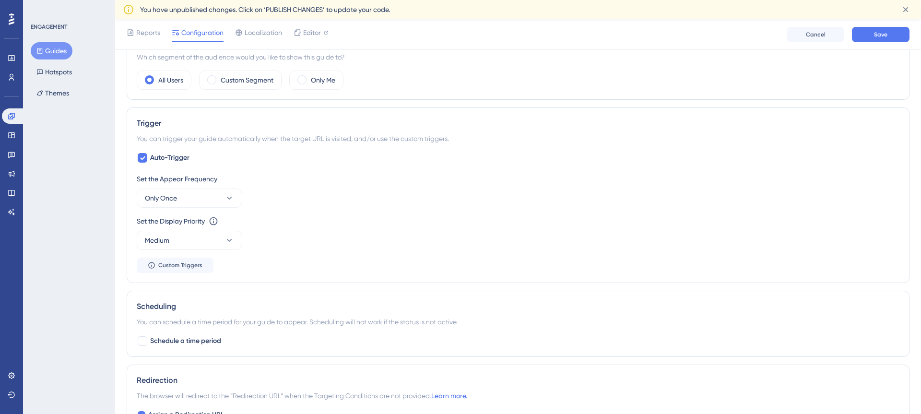
scroll to position [369, 0]
click at [235, 194] on button "Only Once" at bounding box center [190, 194] width 106 height 19
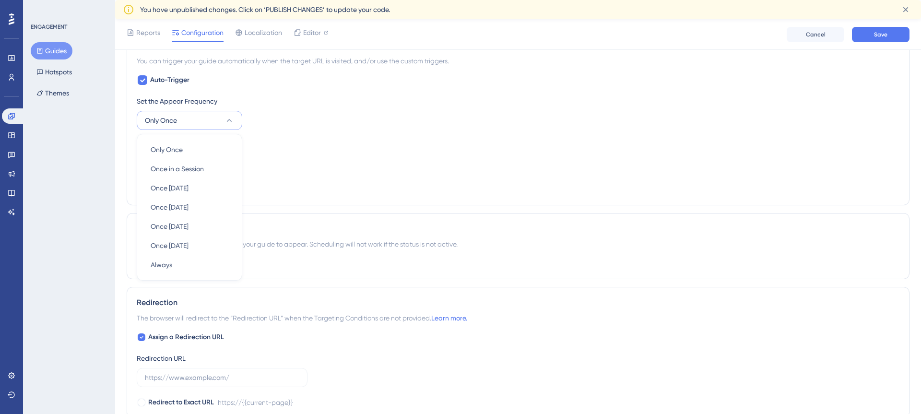
click at [317, 144] on div "Set the Display Priority This option will set the display priority between auto…" at bounding box center [518, 144] width 763 height 12
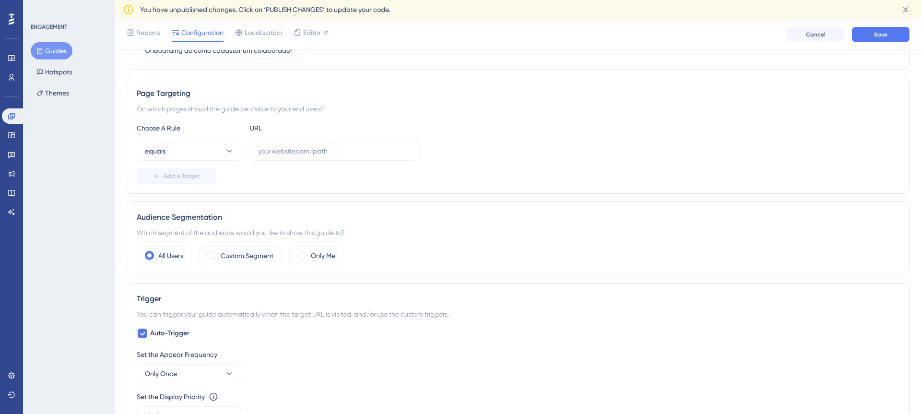
scroll to position [186, 0]
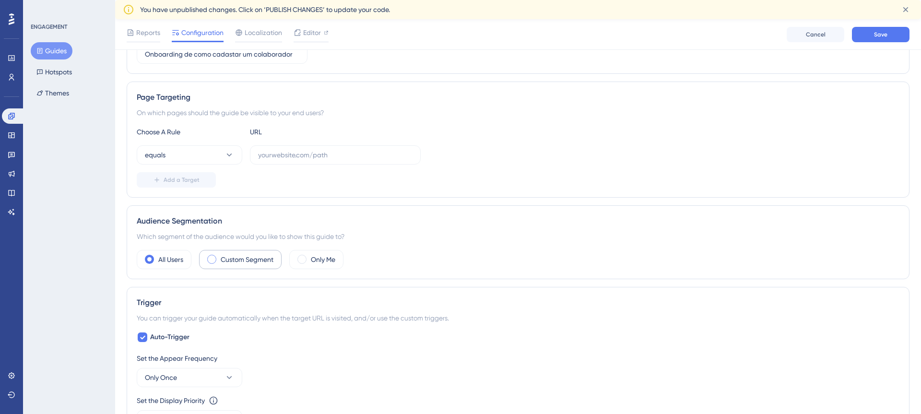
click at [213, 261] on span at bounding box center [211, 259] width 9 height 9
click at [219, 256] on input "radio" at bounding box center [219, 256] width 0 height 0
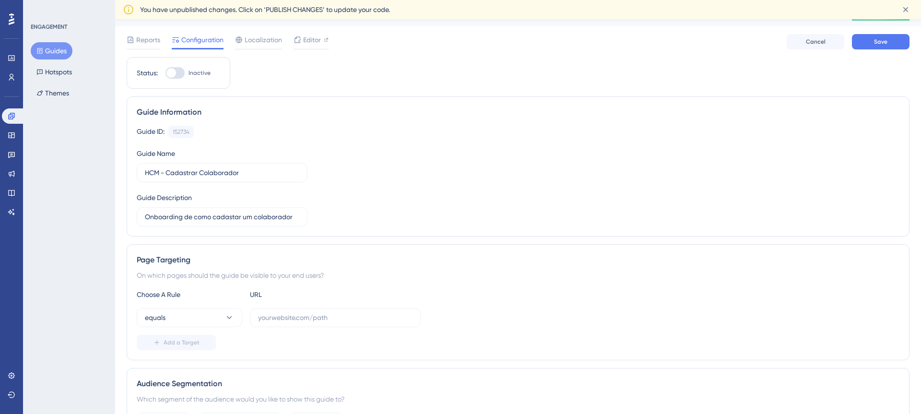
scroll to position [0, 0]
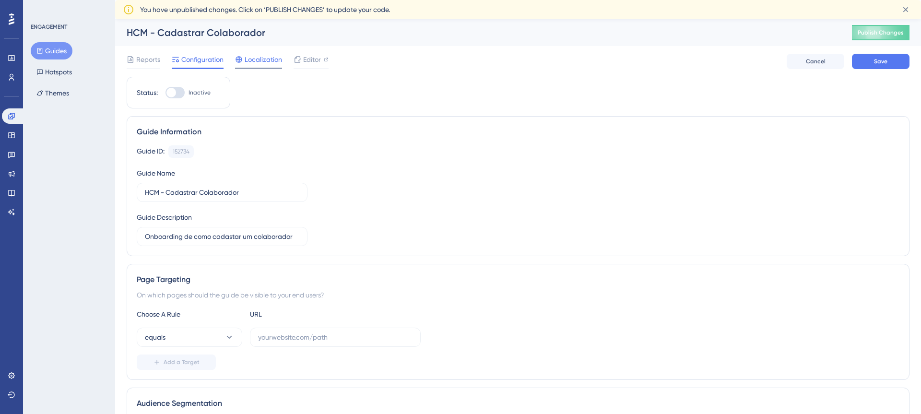
click at [259, 64] on span "Localization" at bounding box center [263, 60] width 37 height 12
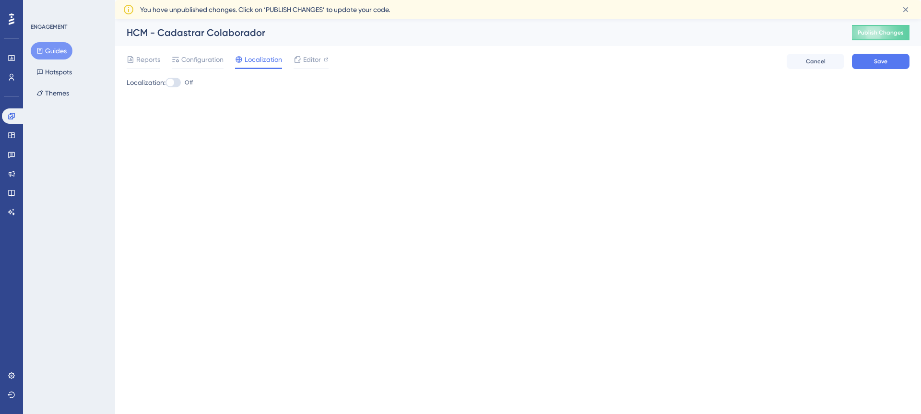
click at [181, 83] on div at bounding box center [173, 83] width 15 height 10
click at [166, 83] on input "Off" at bounding box center [165, 83] width 0 height 0
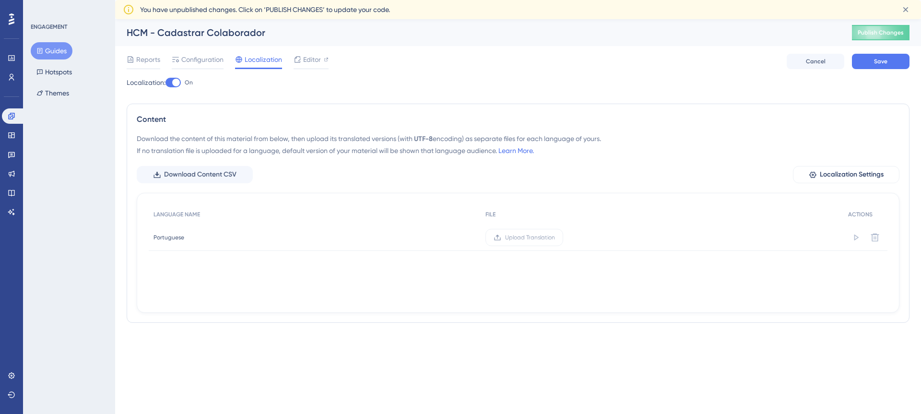
click at [172, 84] on div at bounding box center [173, 83] width 15 height 10
click at [166, 83] on input "On" at bounding box center [165, 83] width 0 height 0
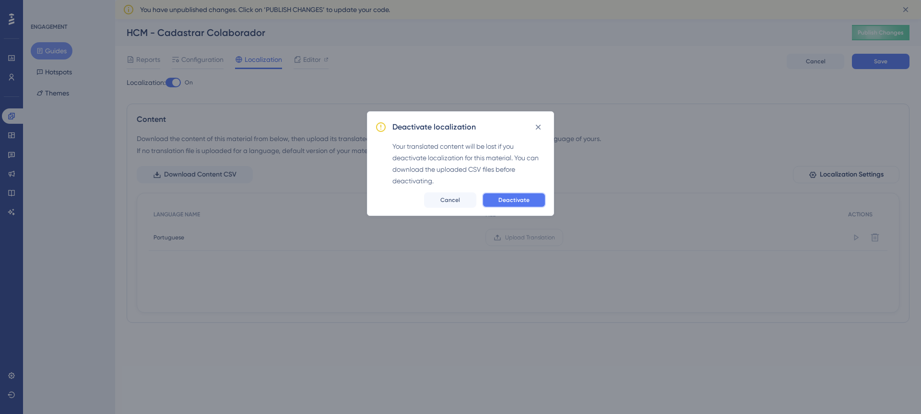
click at [507, 202] on span "Deactivate" at bounding box center [513, 200] width 31 height 8
checkbox input "false"
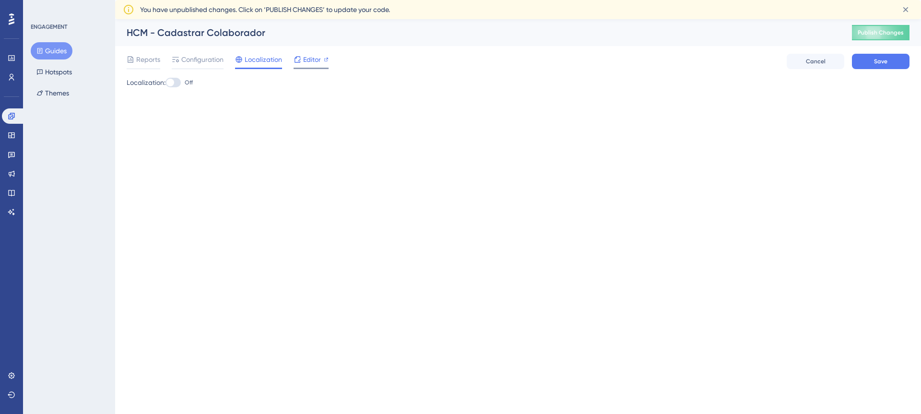
click at [316, 64] on span "Editor" at bounding box center [312, 60] width 18 height 12
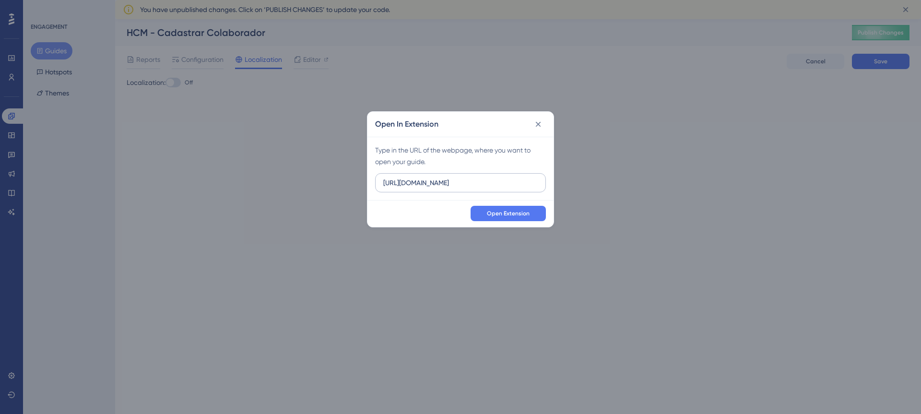
click at [499, 186] on input "https://empresa.caju.com.br" at bounding box center [460, 183] width 154 height 11
drag, startPoint x: 502, startPoint y: 181, endPoint x: 337, endPoint y: 181, distance: 165.0
click at [337, 181] on div "Open In Extension Type in the URL of the webpage, where you want to open your g…" at bounding box center [460, 207] width 921 height 414
type input "https://empresa.caju.com.br/onboarding/#/directory/active"
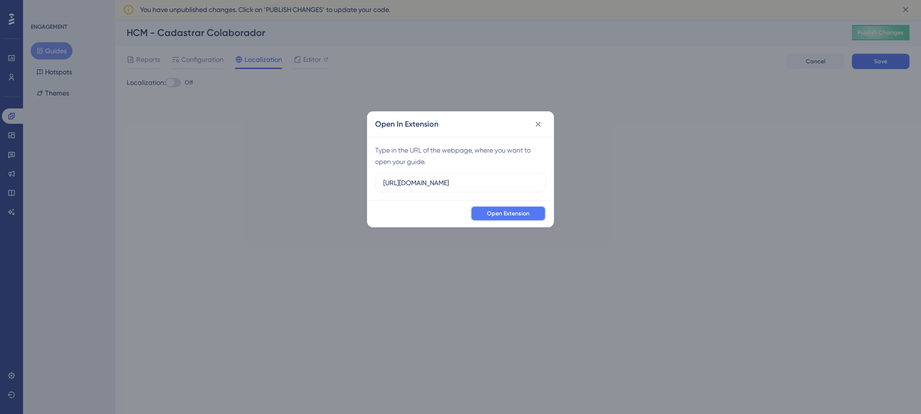
scroll to position [0, 0]
click at [527, 213] on span "Open Extension" at bounding box center [508, 214] width 43 height 8
